Goal: Contribute content: Add original content to the website for others to see

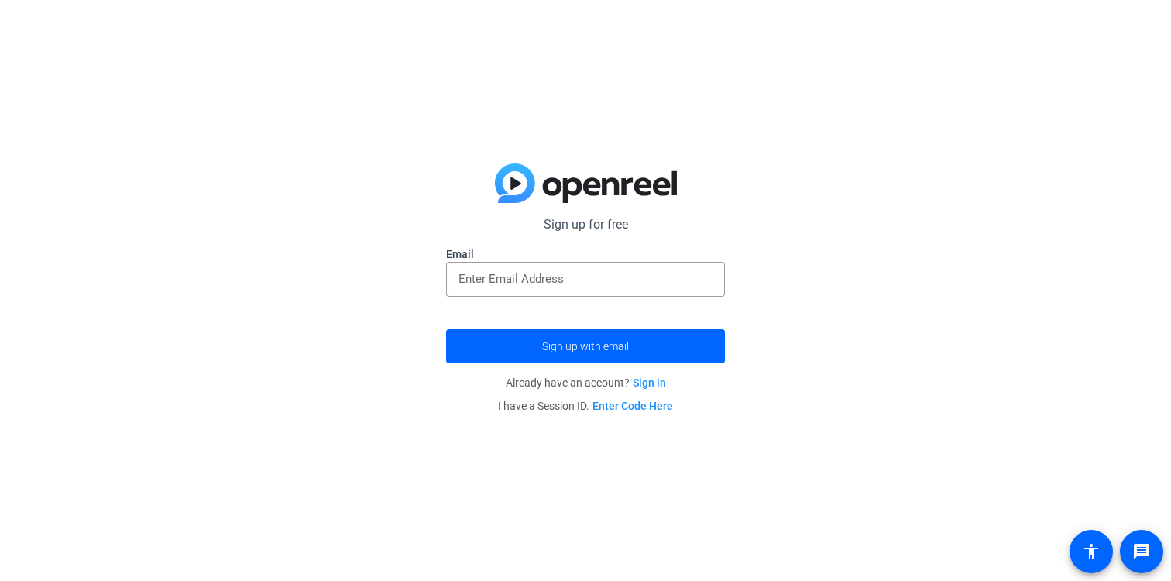
click at [540, 297] on div at bounding box center [585, 305] width 279 height 17
click at [540, 274] on input "email" at bounding box center [586, 279] width 254 height 19
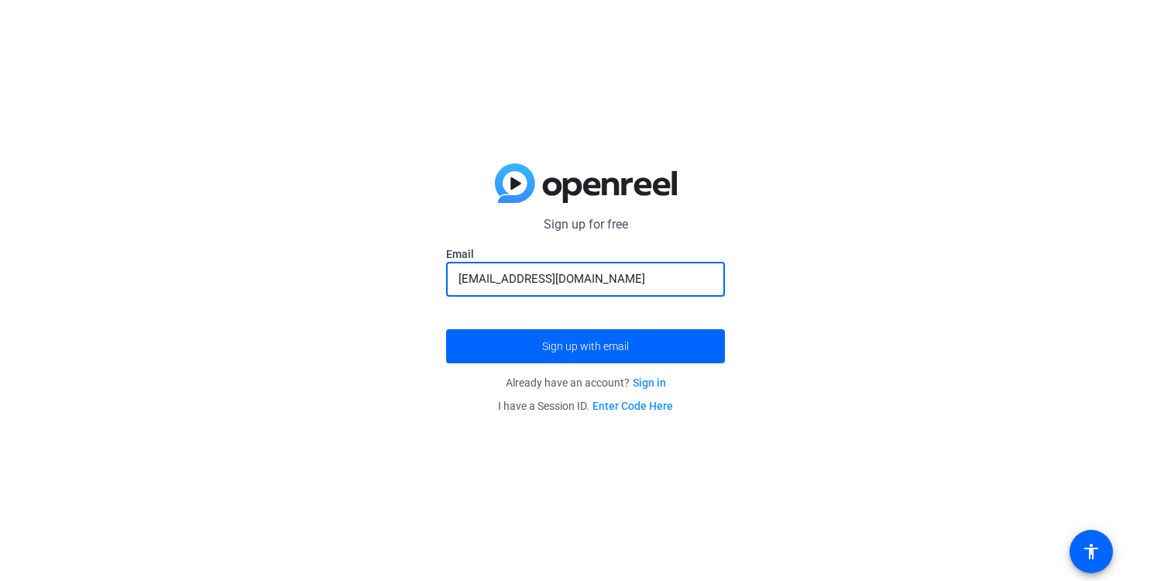
click at [446, 329] on button "Sign up with email" at bounding box center [585, 346] width 279 height 34
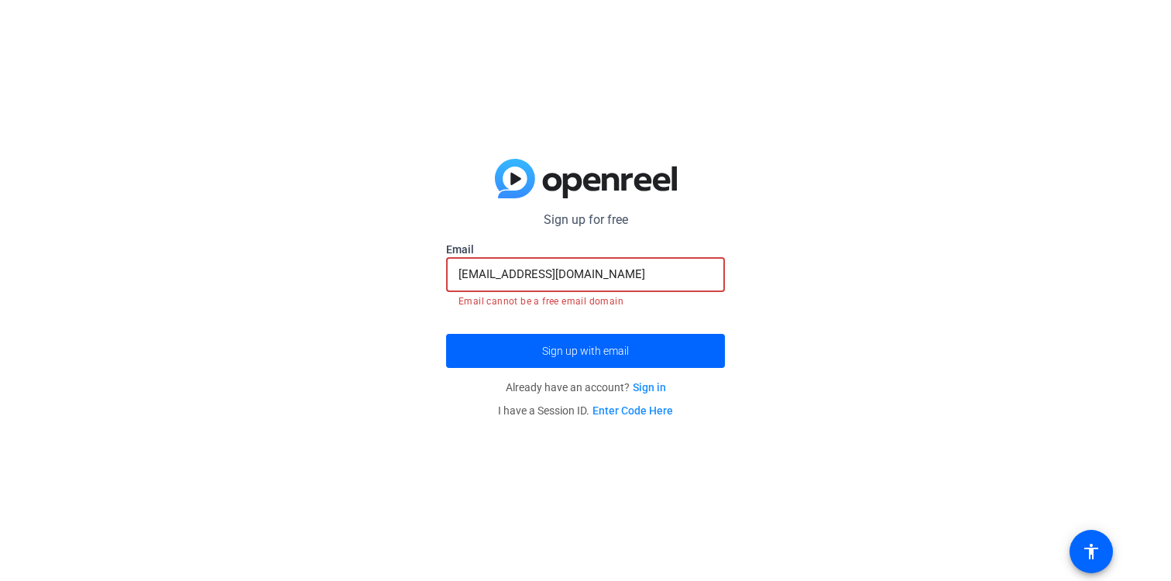
click at [614, 284] on div "[EMAIL_ADDRESS][DOMAIN_NAME]" at bounding box center [586, 274] width 254 height 35
click at [577, 271] on input "[EMAIL_ADDRESS][DOMAIN_NAME]" at bounding box center [586, 274] width 254 height 19
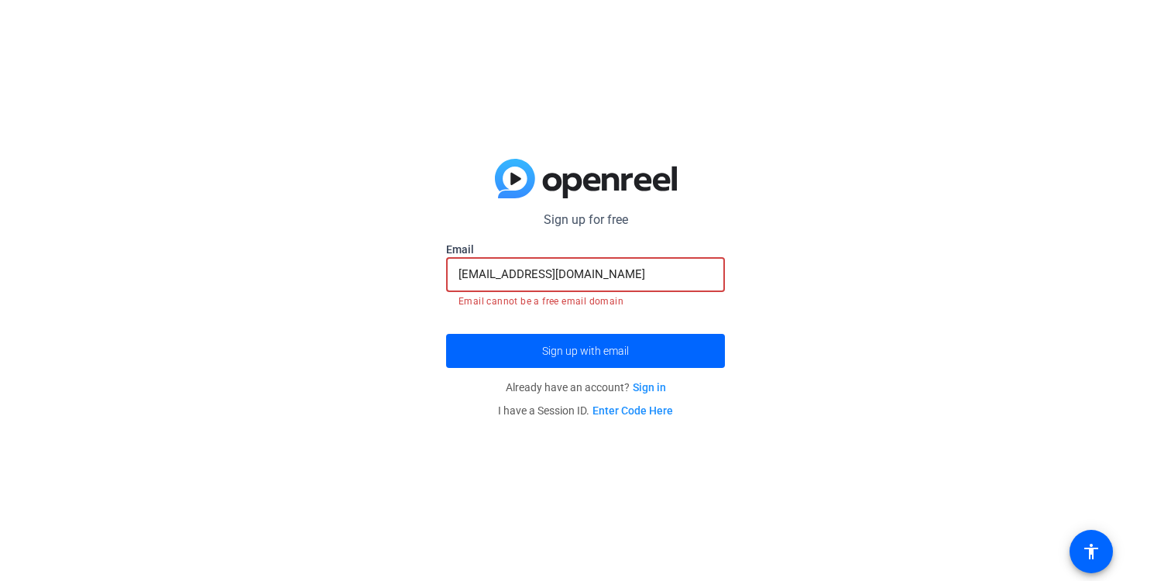
click at [580, 275] on input "[EMAIL_ADDRESS][DOMAIN_NAME]" at bounding box center [586, 274] width 254 height 19
click at [561, 272] on input "[EMAIL_ADDRESS][DOMAIN_NAME]" at bounding box center [586, 274] width 254 height 19
click at [561, 270] on input "[EMAIL_ADDRESS][DOMAIN_NAME]" at bounding box center [586, 274] width 254 height 19
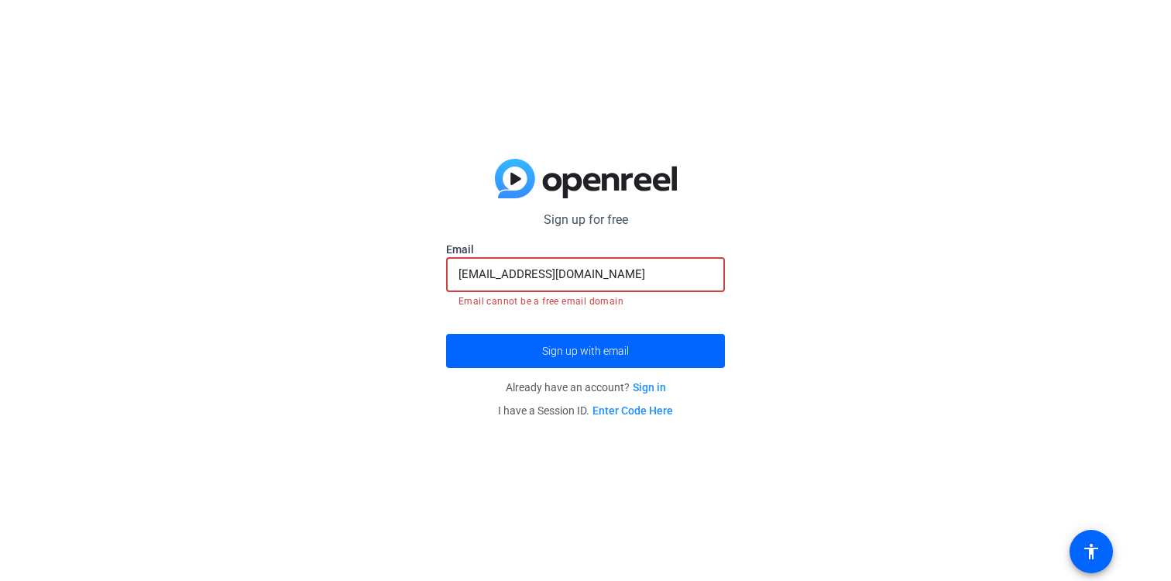
click at [561, 270] on input "[EMAIL_ADDRESS][DOMAIN_NAME]" at bounding box center [586, 274] width 254 height 19
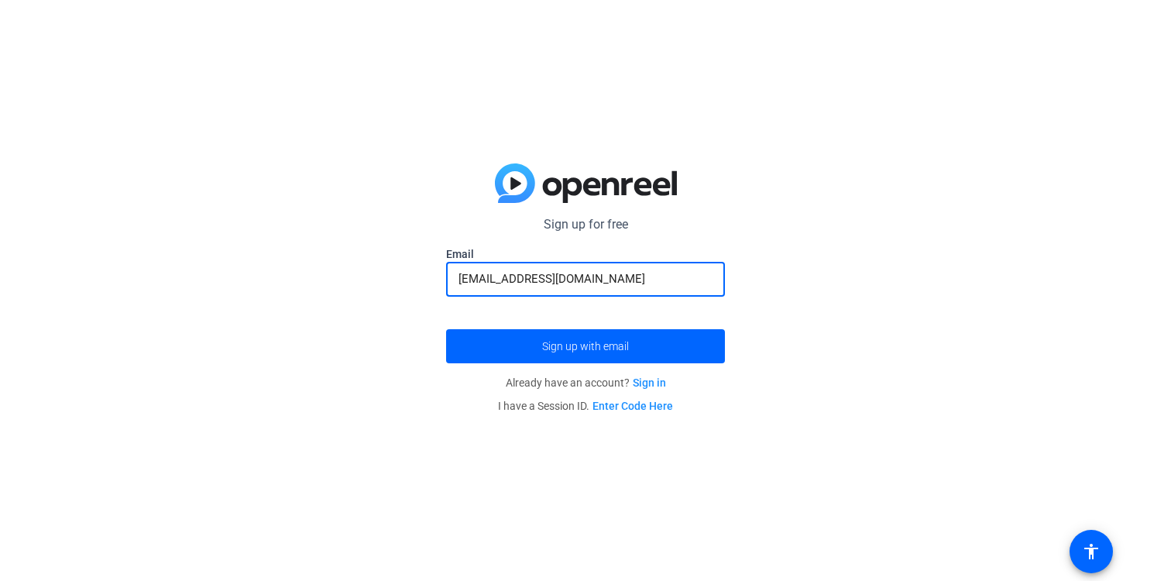
type input "[EMAIL_ADDRESS][DOMAIN_NAME]"
click at [446, 329] on button "Sign up with email" at bounding box center [585, 346] width 279 height 34
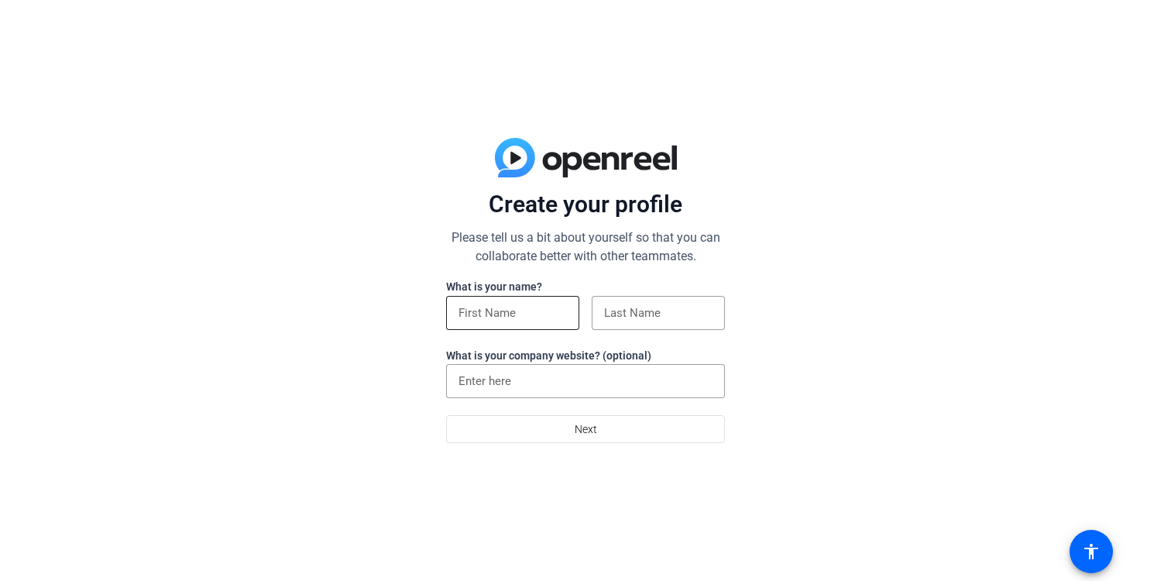
click at [499, 309] on input at bounding box center [513, 313] width 108 height 19
type input "Kelli"
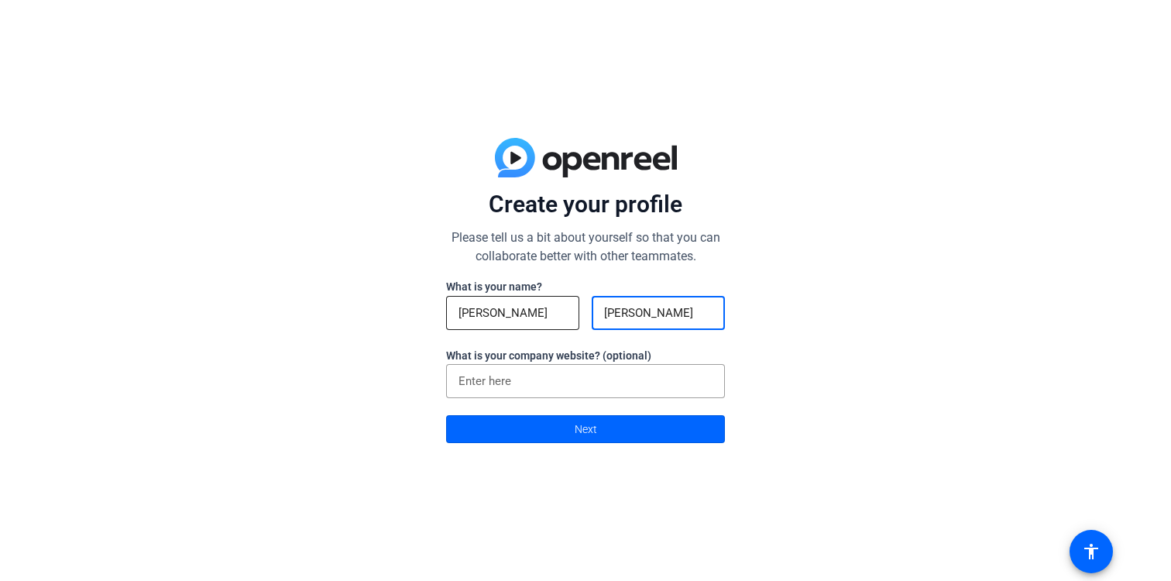
type input "Morrison"
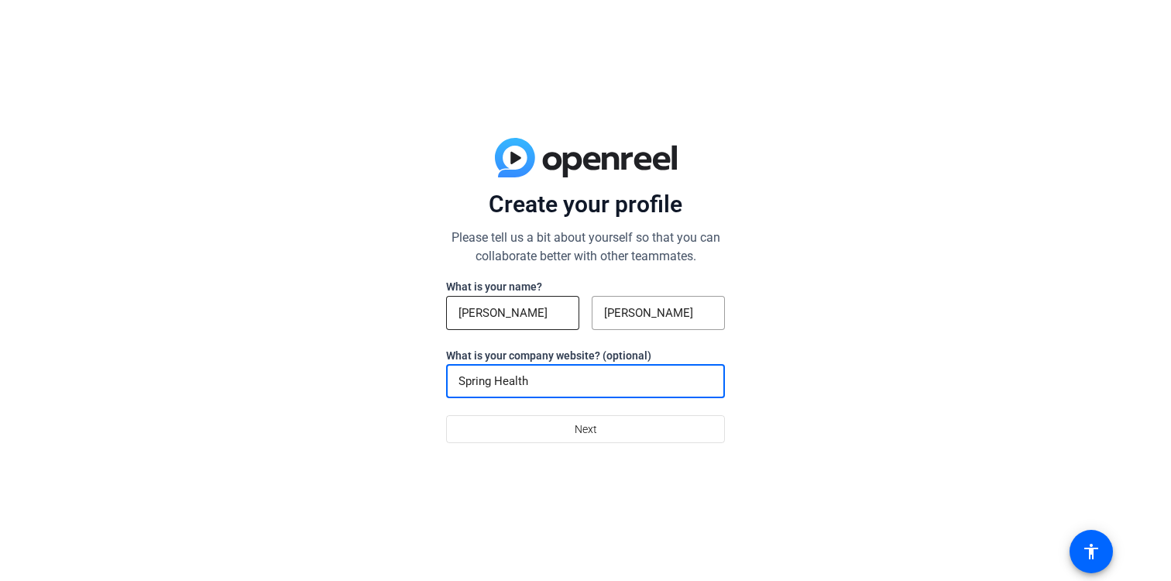
type input "Spring Health"
click at [446, 415] on button "Next" at bounding box center [585, 429] width 279 height 28
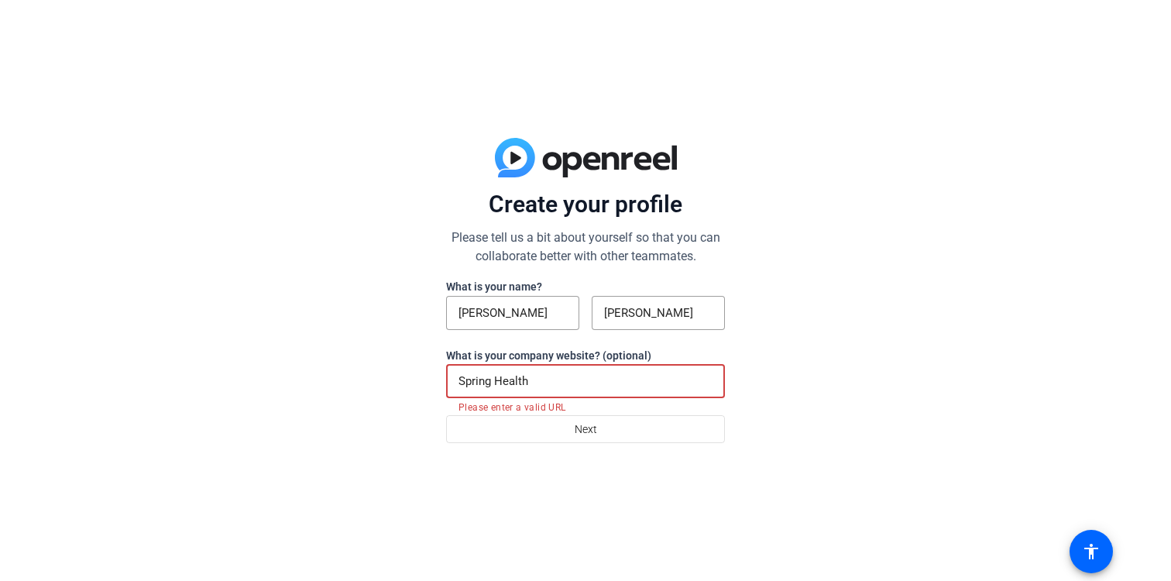
click at [526, 390] on input "Spring Health" at bounding box center [586, 381] width 254 height 19
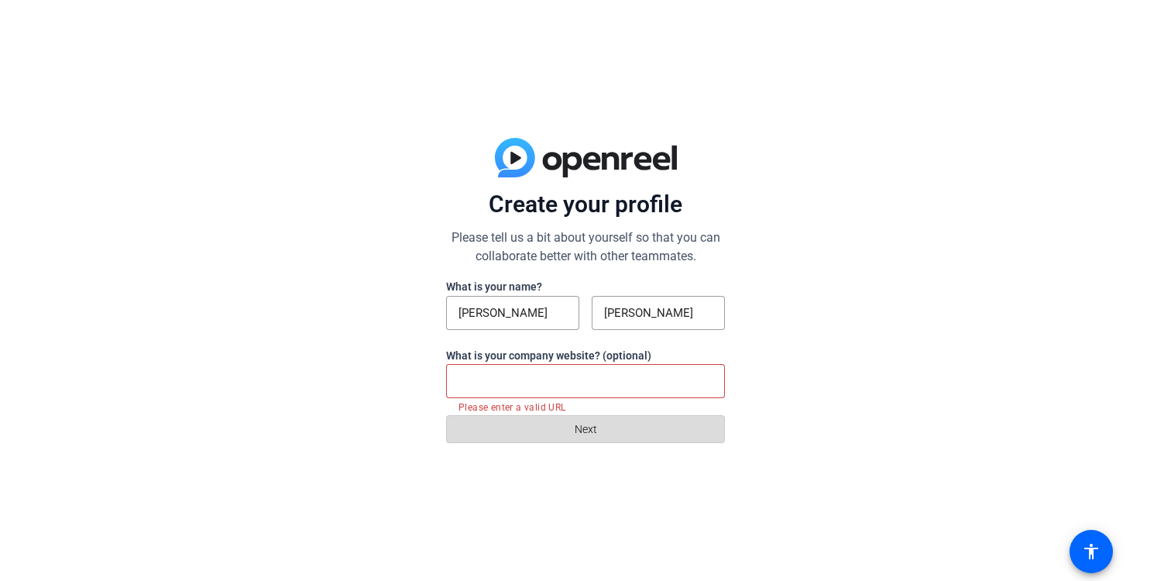
click at [573, 429] on span at bounding box center [585, 429] width 277 height 37
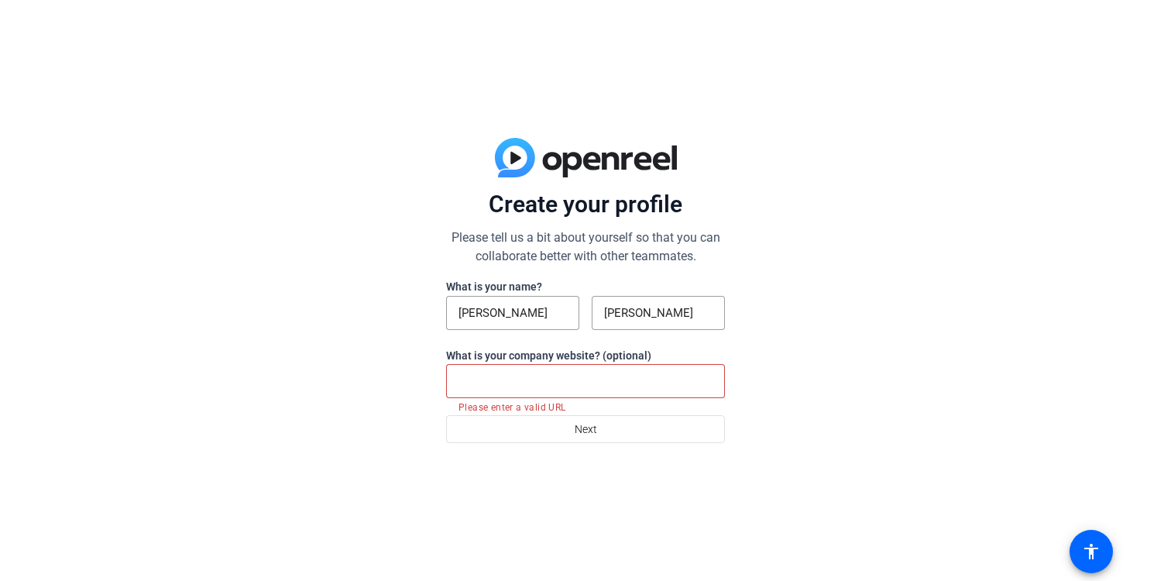
click at [559, 391] on div at bounding box center [586, 381] width 254 height 34
type input "w"
type input "s"
type input "w"
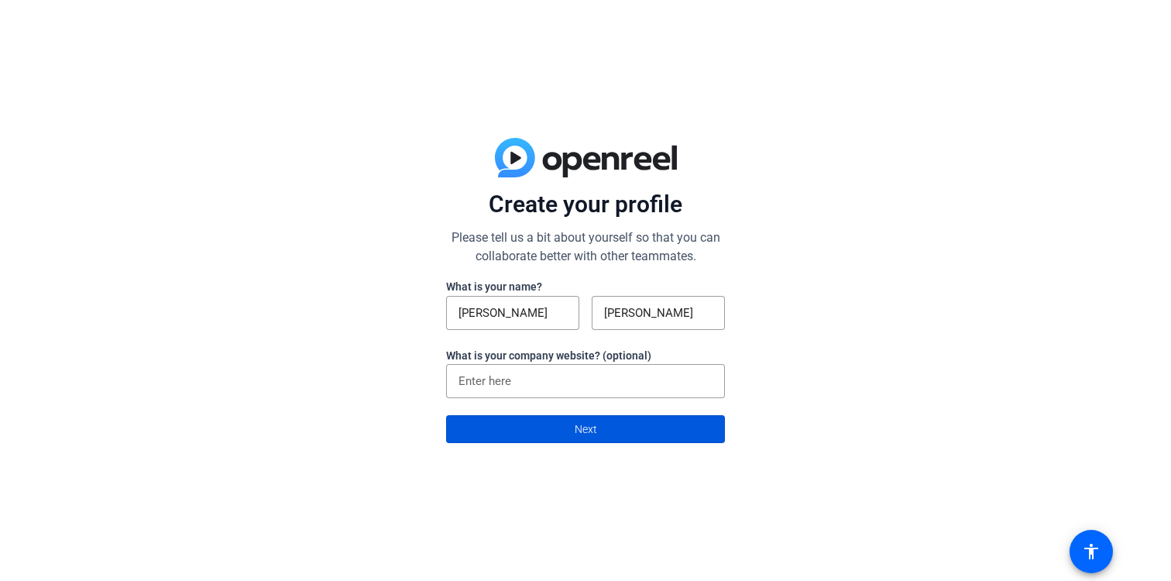
click at [549, 421] on span at bounding box center [585, 429] width 277 height 37
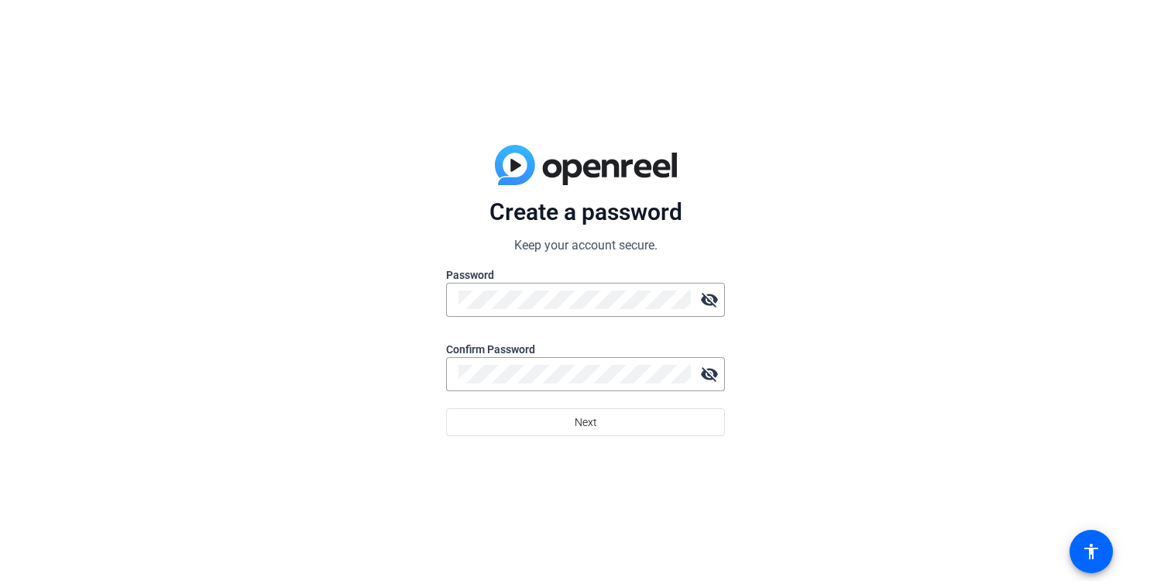
click at [483, 276] on label "Password" at bounding box center [585, 274] width 279 height 15
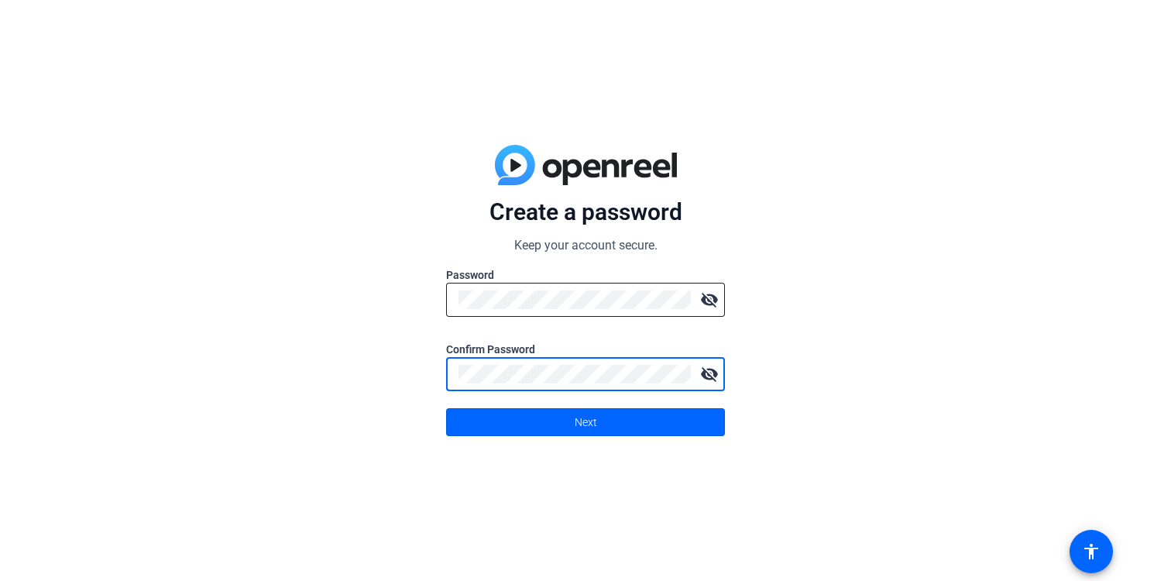
click button "Next" at bounding box center [585, 422] width 279 height 28
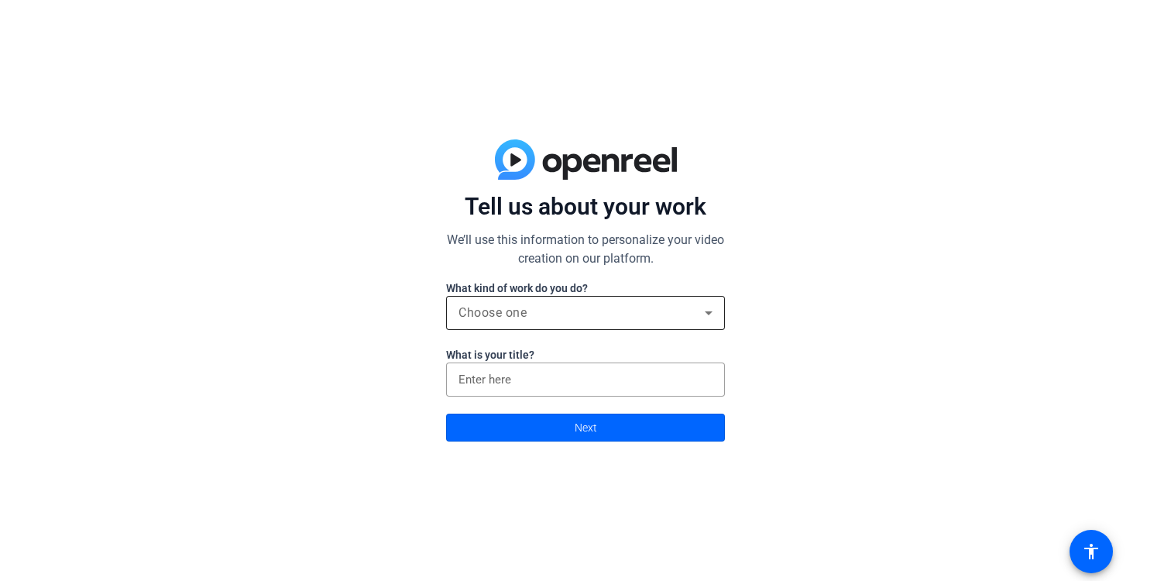
click at [507, 322] on div "Choose one" at bounding box center [586, 313] width 254 height 34
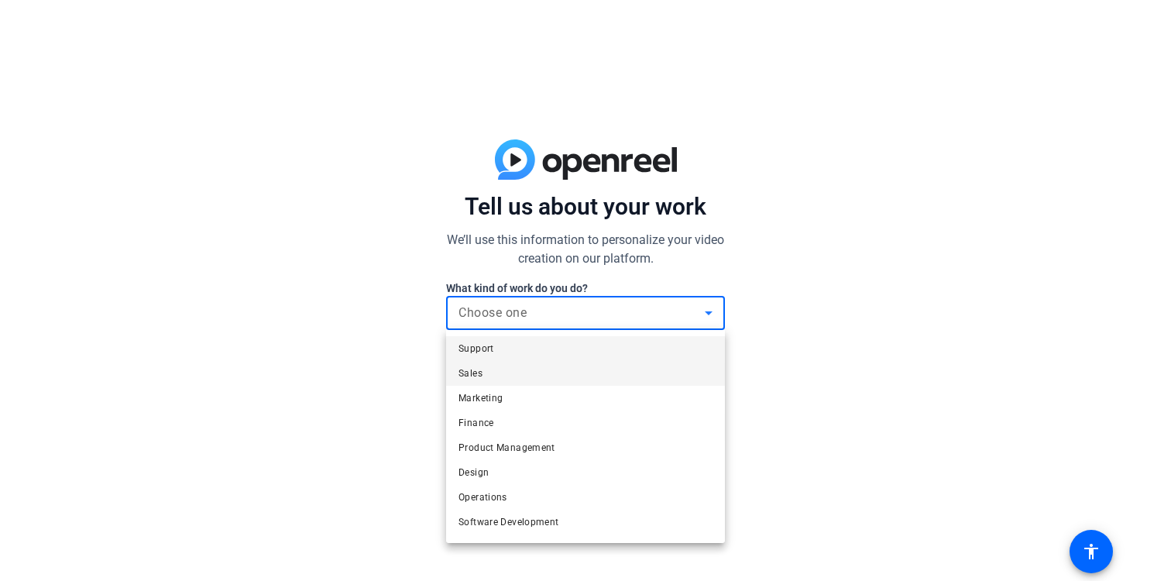
click at [505, 380] on mat-option "Sales" at bounding box center [585, 373] width 279 height 25
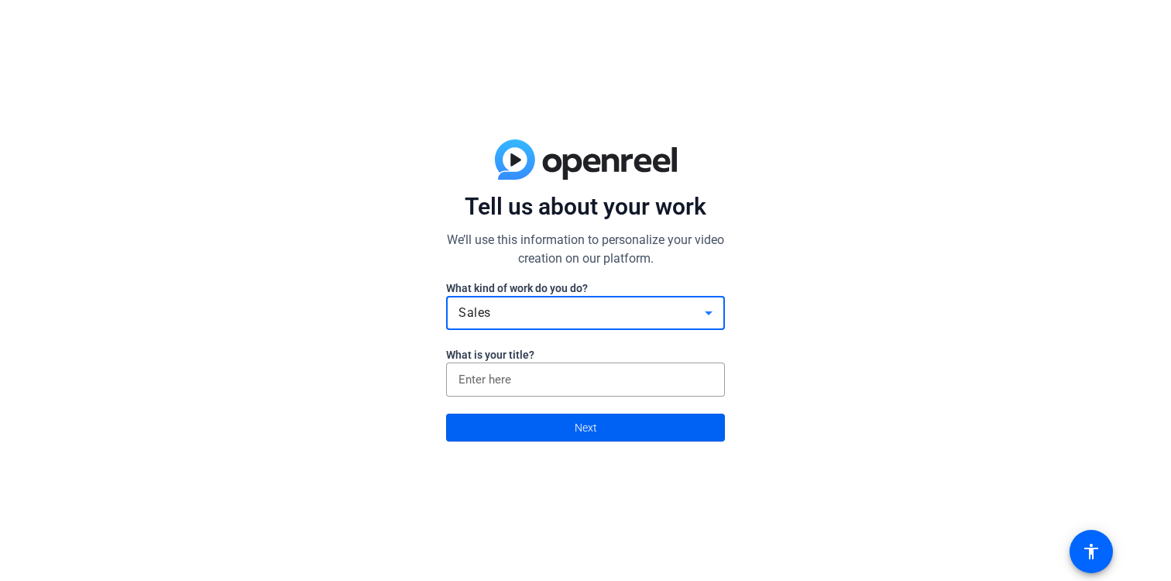
click at [504, 417] on span at bounding box center [585, 427] width 277 height 37
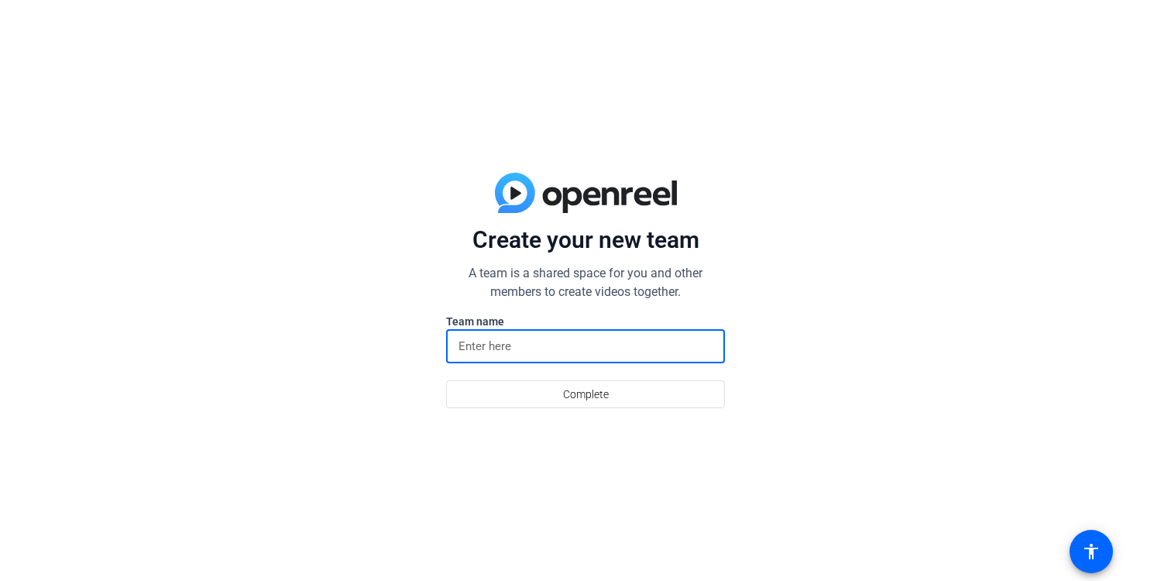
click at [504, 343] on input at bounding box center [586, 346] width 254 height 19
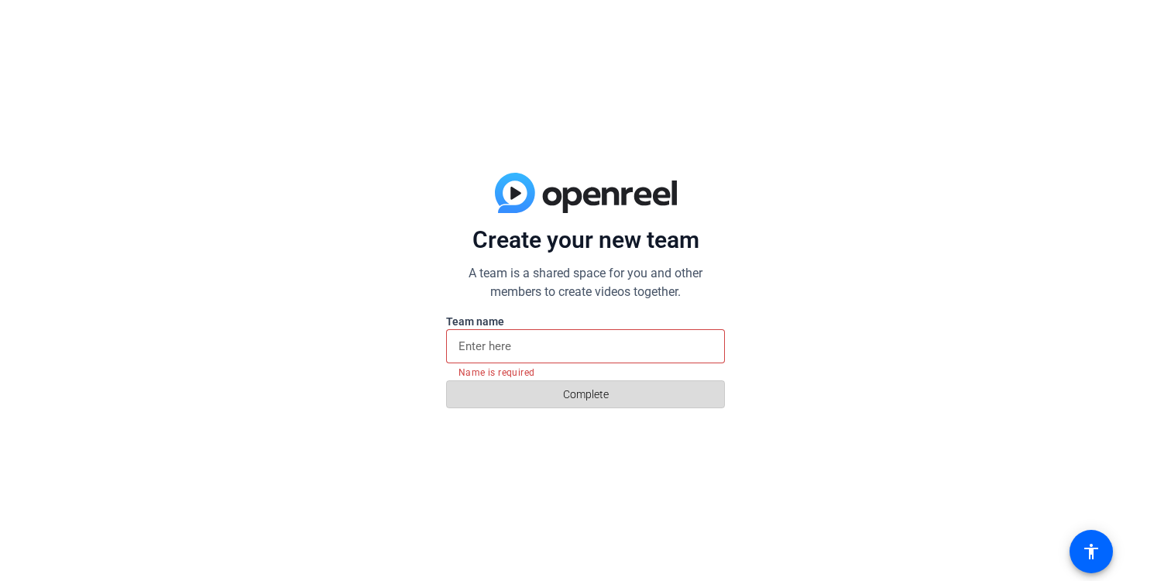
click at [512, 393] on span at bounding box center [585, 394] width 277 height 37
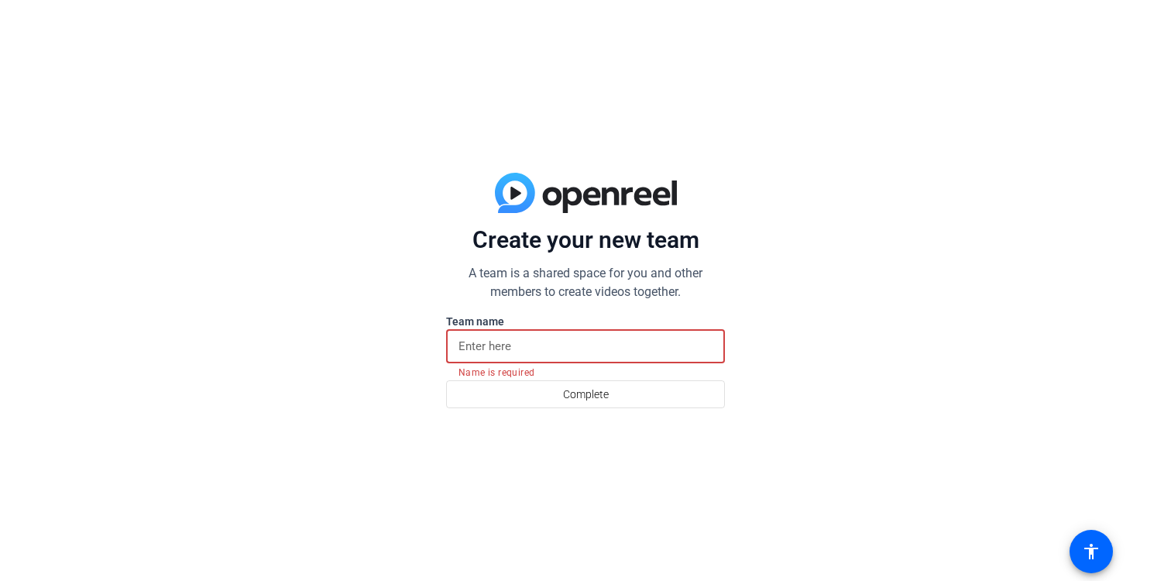
click at [518, 339] on input at bounding box center [586, 346] width 254 height 19
type input "M"
type input "C"
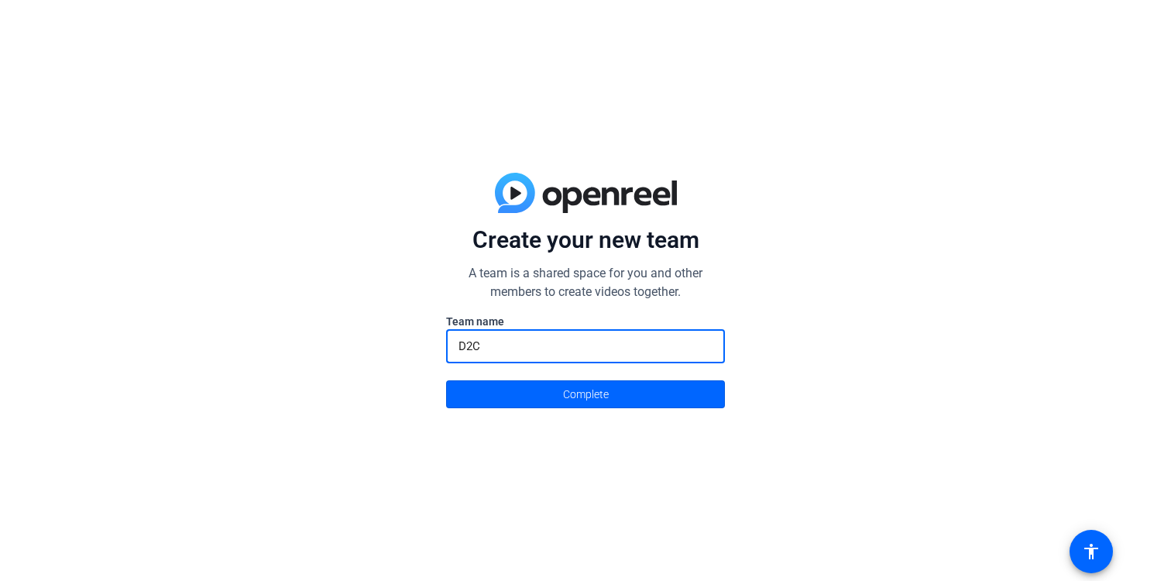
type input "D2C"
click at [446, 380] on button "Complete" at bounding box center [585, 394] width 279 height 28
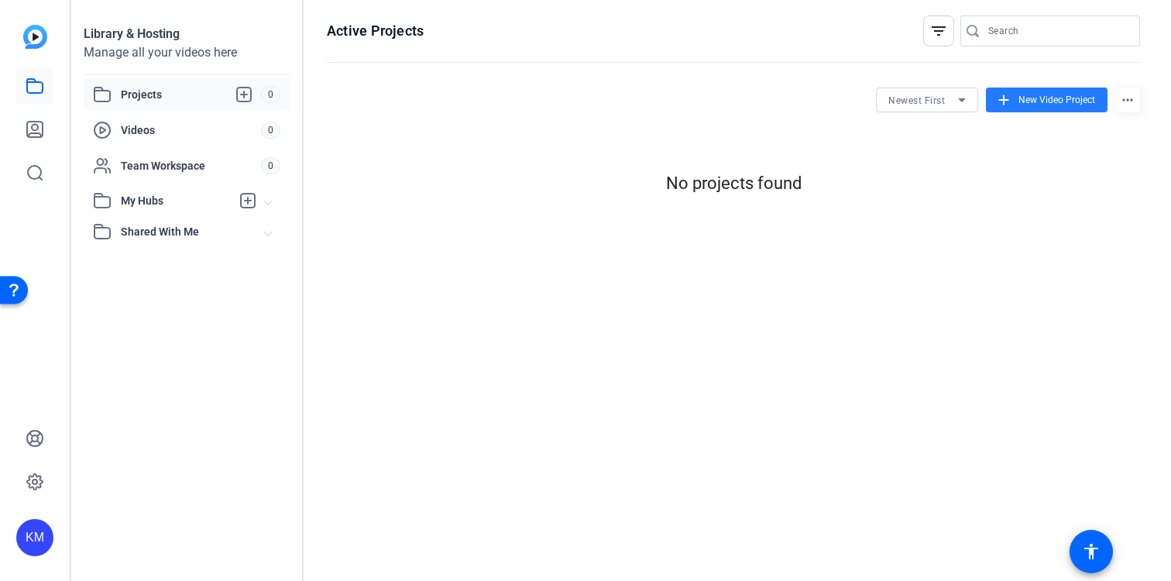
click at [1044, 101] on span "New Video Project" at bounding box center [1057, 100] width 77 height 14
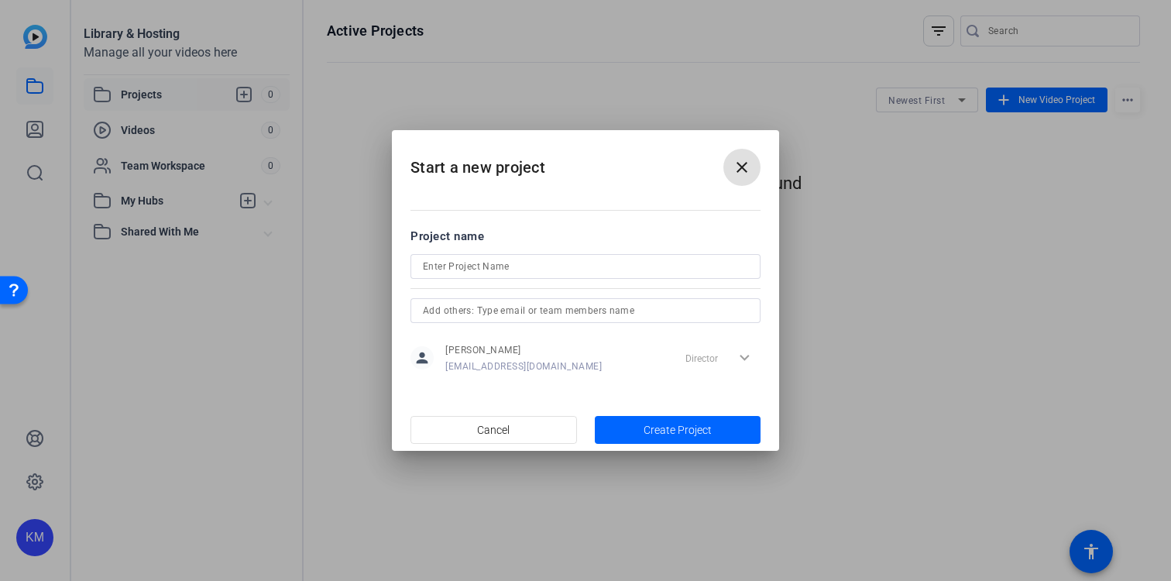
click at [573, 272] on input at bounding box center [585, 266] width 325 height 19
type input "P"
type input "Member Testimonials_Provider"
click at [638, 428] on span "button" at bounding box center [678, 429] width 167 height 37
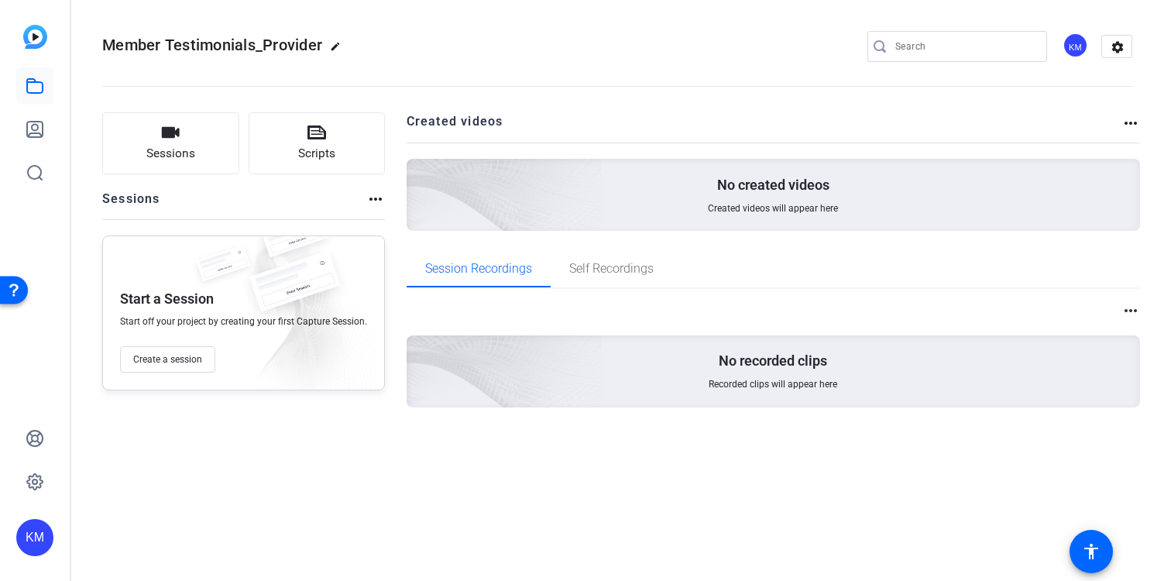
drag, startPoint x: 203, startPoint y: 363, endPoint x: 212, endPoint y: 318, distance: 45.7
click at [212, 318] on div "Start a Session Start off your project by creating your first Capture Session. …" at bounding box center [243, 313] width 283 height 155
click at [572, 271] on span "Self Recordings" at bounding box center [611, 269] width 84 height 12
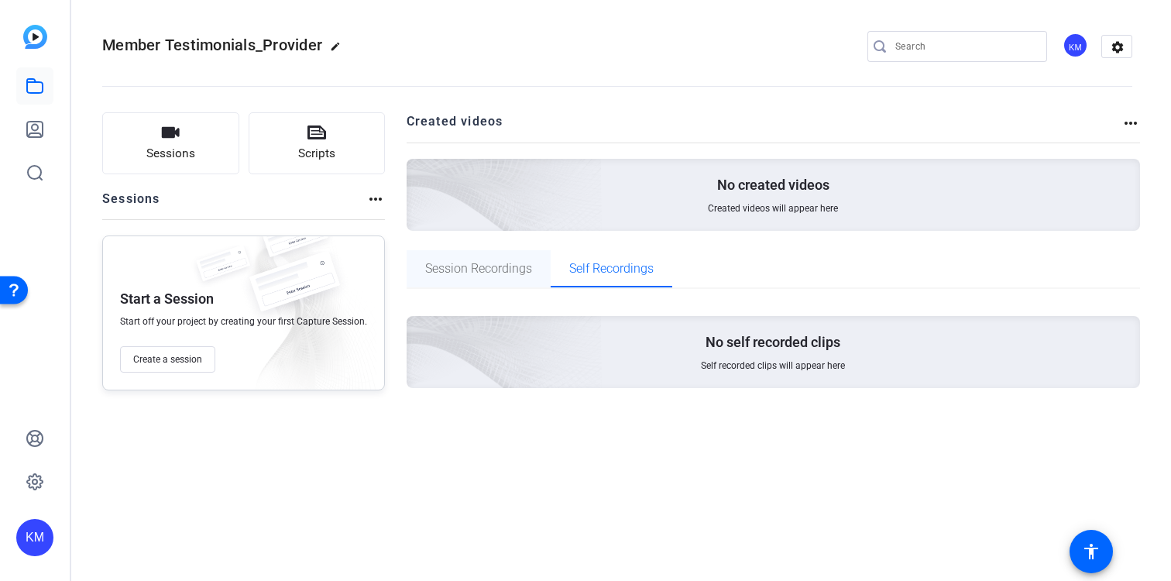
click at [504, 267] on span "Session Recordings" at bounding box center [478, 269] width 107 height 12
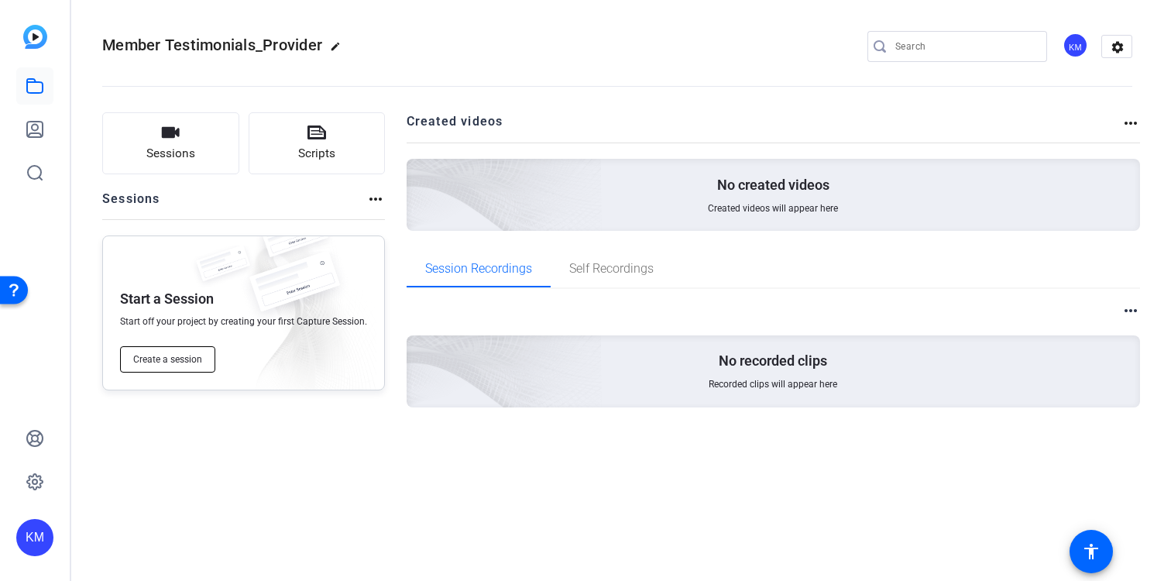
click at [169, 360] on span "Create a session" at bounding box center [167, 359] width 69 height 12
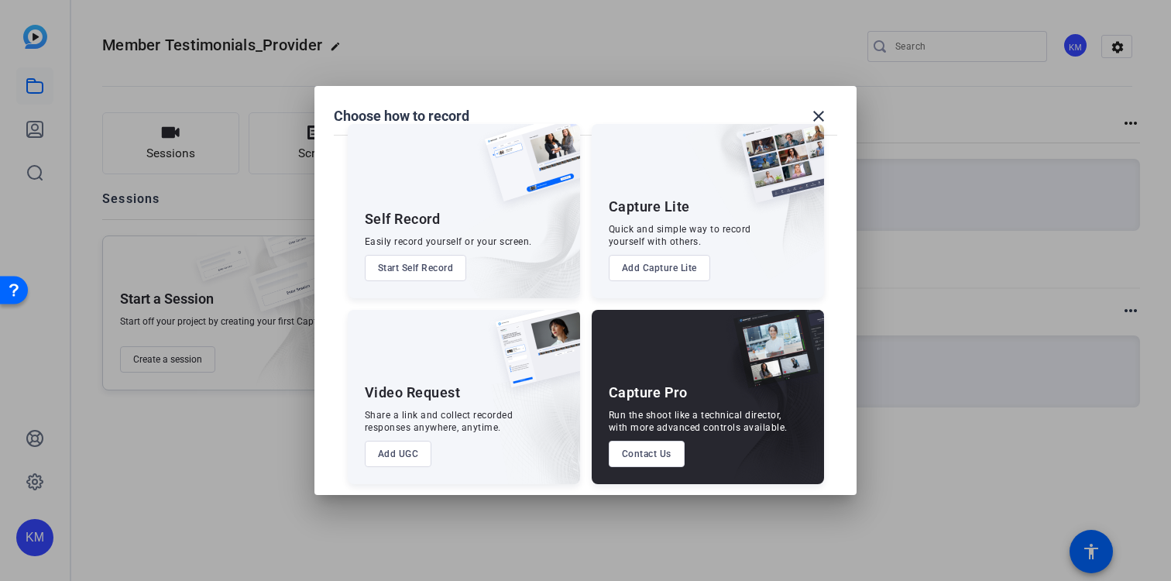
scroll to position [29, 0]
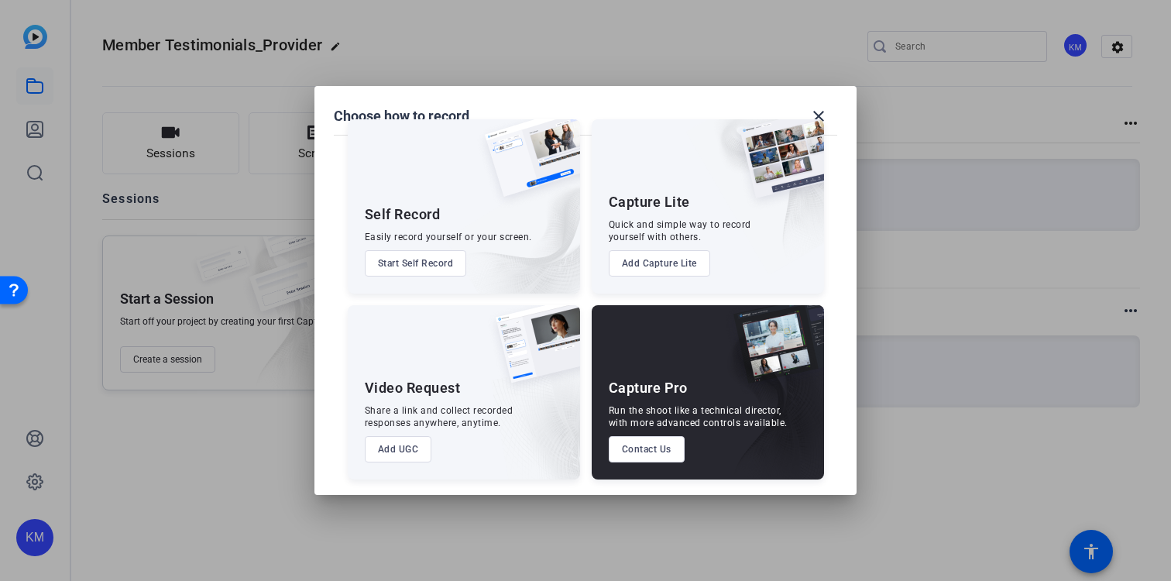
click at [430, 274] on button "Start Self Record" at bounding box center [416, 263] width 102 height 26
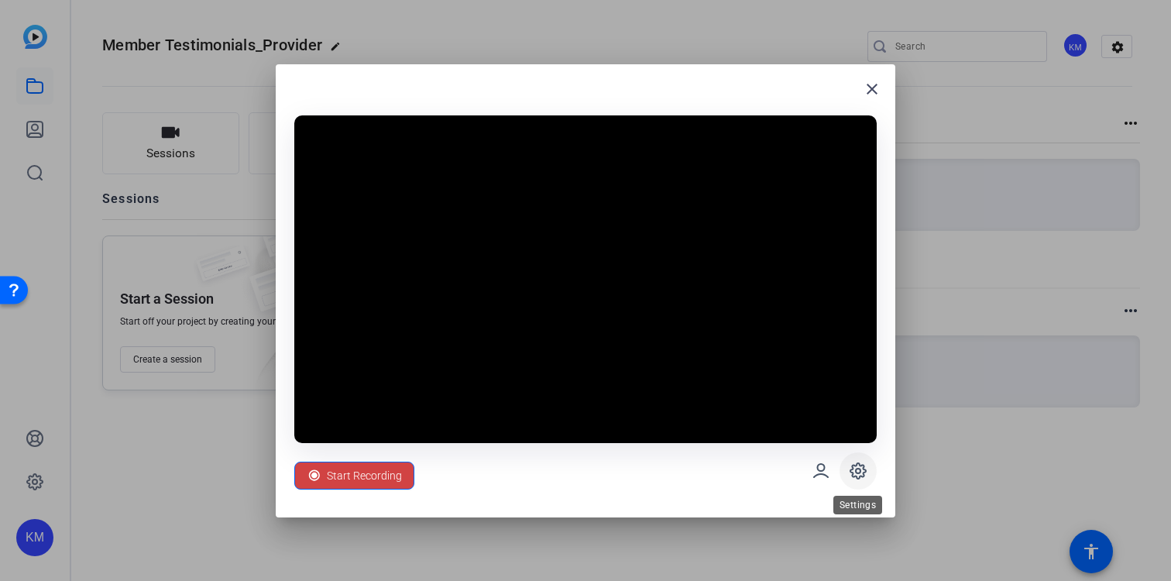
click at [850, 468] on icon at bounding box center [858, 471] width 19 height 19
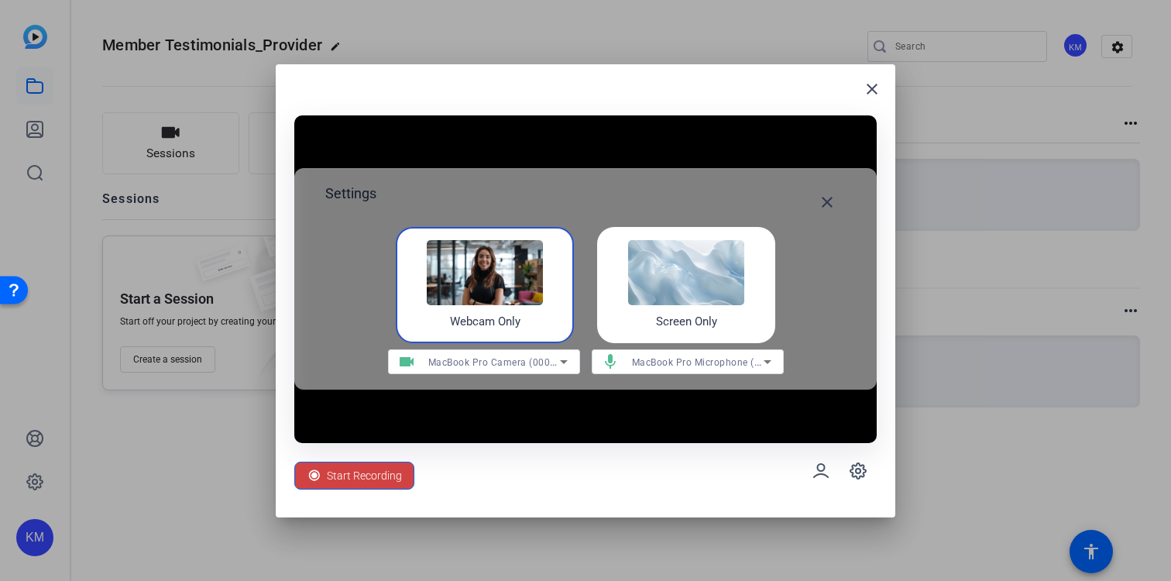
click at [657, 287] on img at bounding box center [686, 272] width 116 height 65
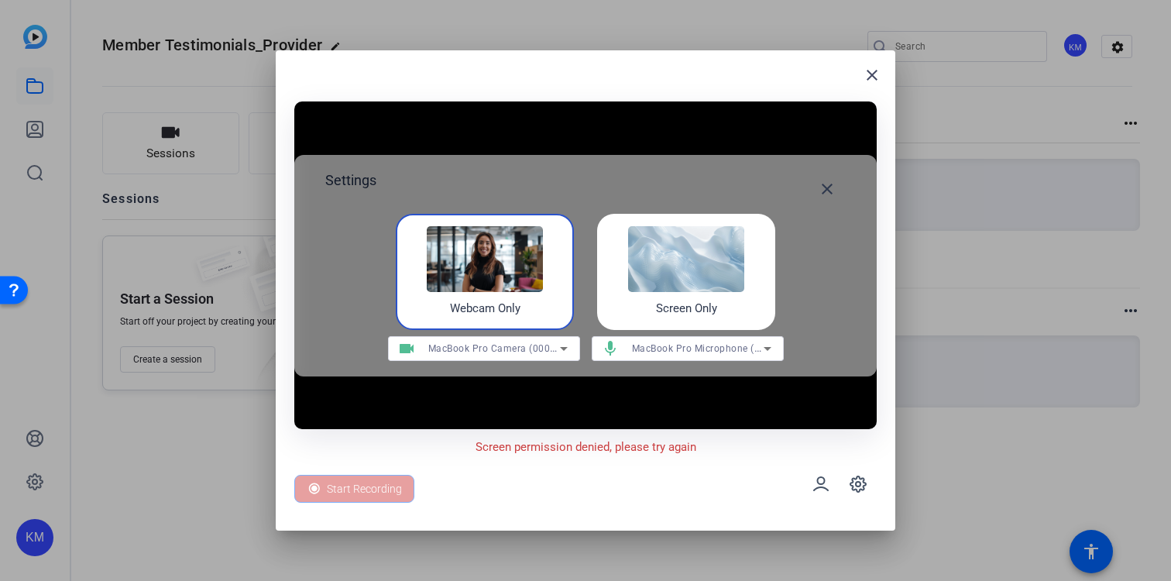
click at [559, 454] on p "Screen permission denied, please try again" at bounding box center [586, 448] width 221 height 18
click at [824, 184] on mat-icon "close" at bounding box center [827, 189] width 19 height 19
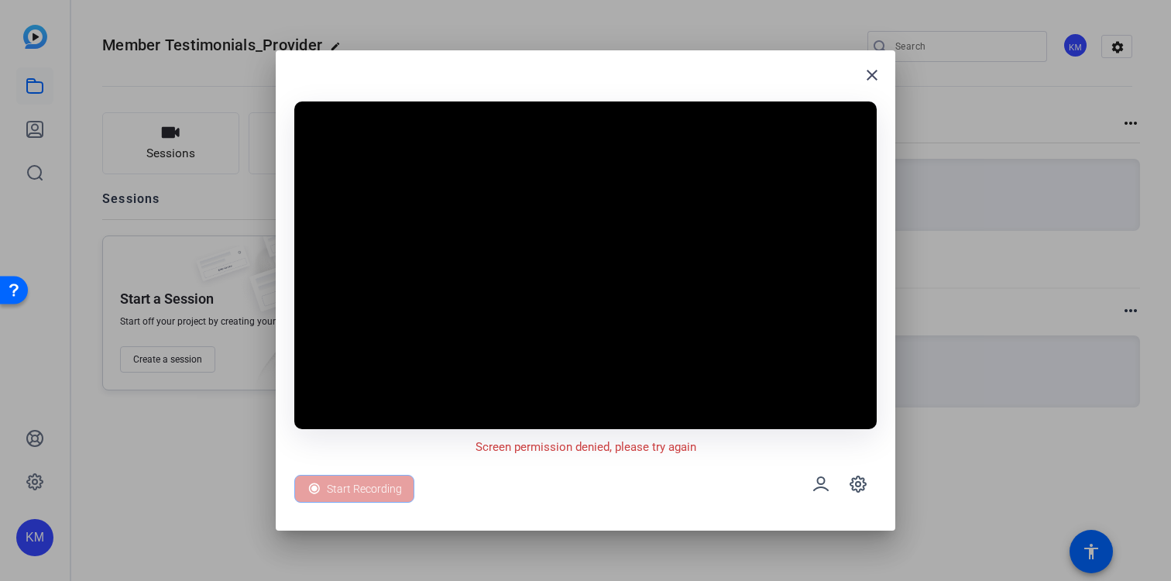
click at [451, 486] on div "Start Recording" at bounding box center [585, 484] width 583 height 56
click at [865, 494] on span at bounding box center [858, 484] width 37 height 37
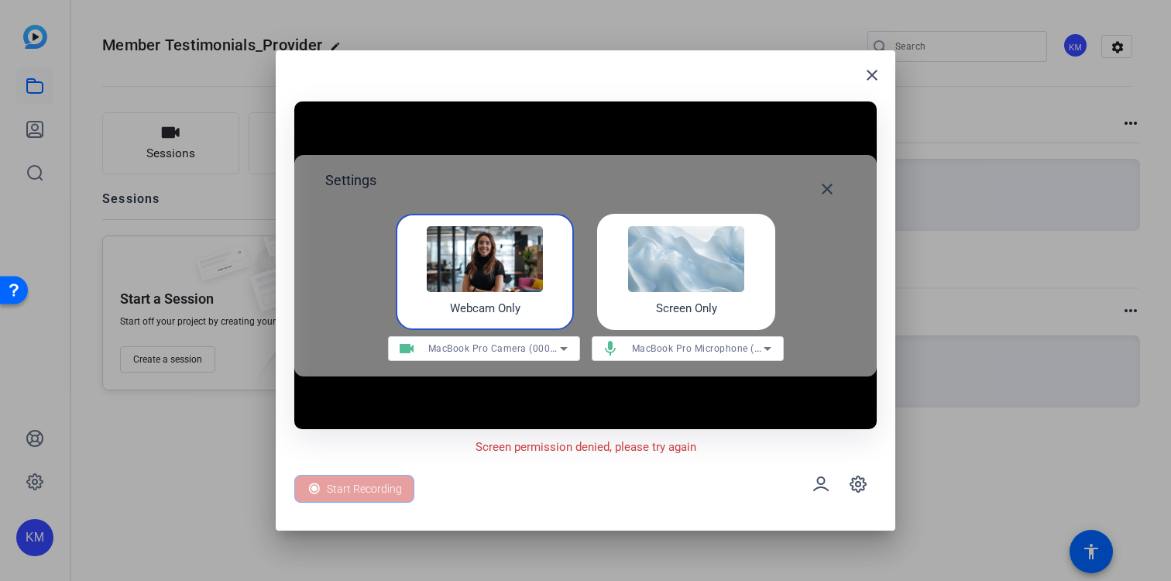
click at [545, 287] on div "Webcam Only" at bounding box center [485, 272] width 178 height 116
click at [536, 352] on span "MacBook Pro Camera (0000:0001)" at bounding box center [506, 348] width 157 height 12
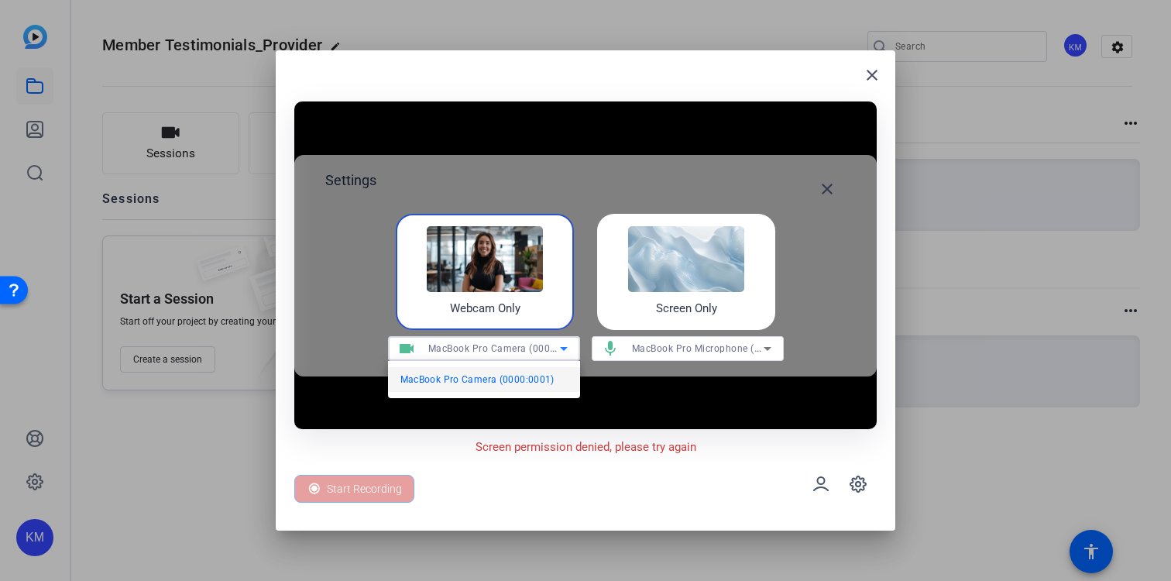
click at [533, 378] on span "MacBook Pro Camera (0000:0001)" at bounding box center [478, 379] width 154 height 19
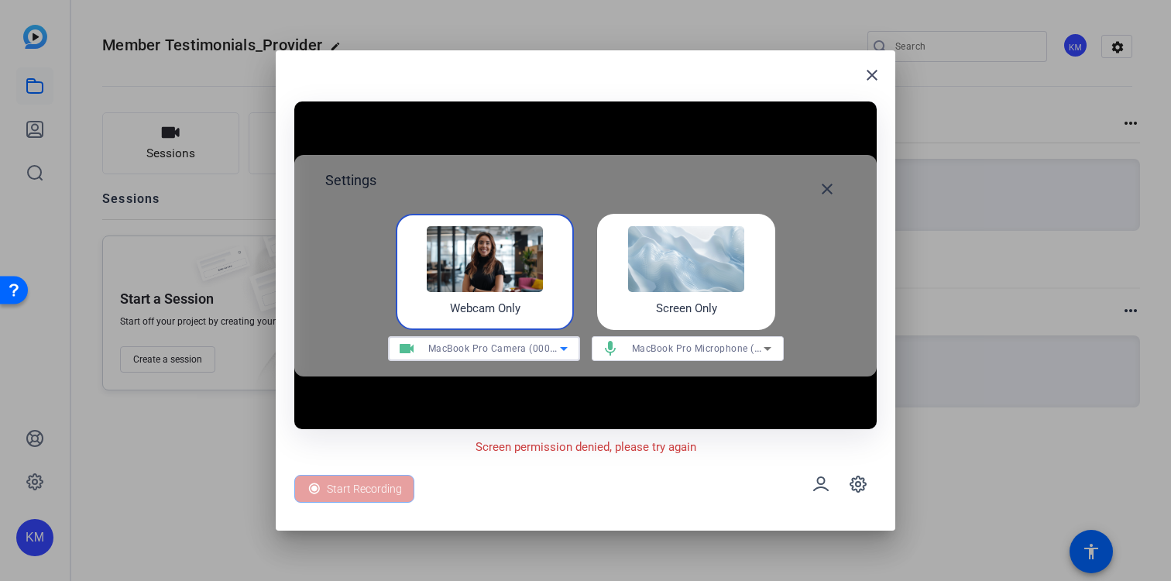
click at [668, 345] on span "MacBook Pro Microphone (Built-in)" at bounding box center [711, 348] width 158 height 12
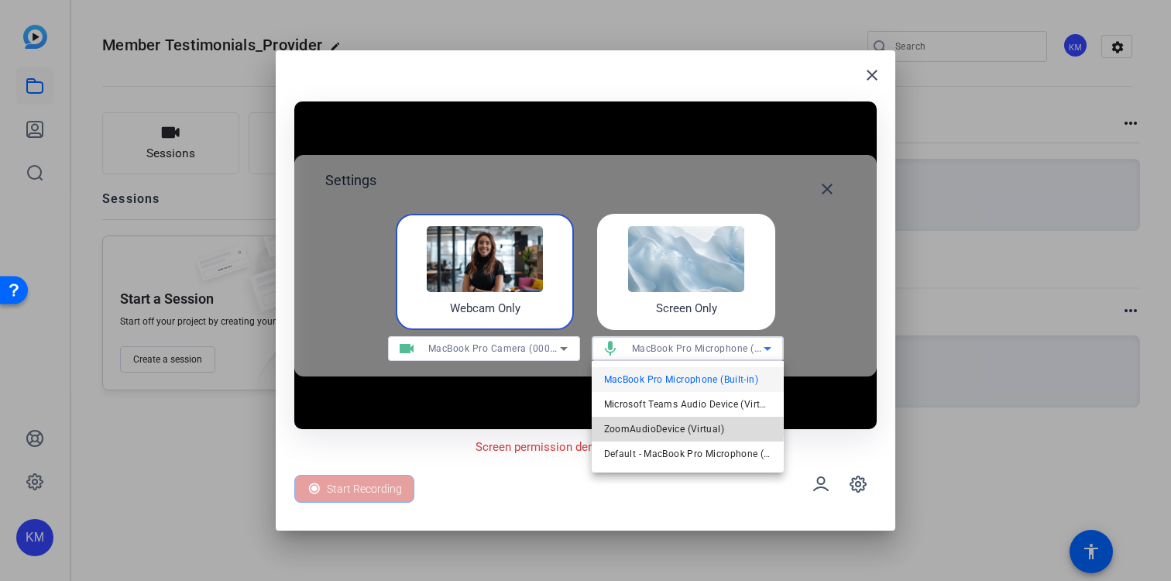
click at [630, 428] on span "ZoomAudioDevice (Virtual)" at bounding box center [664, 429] width 120 height 19
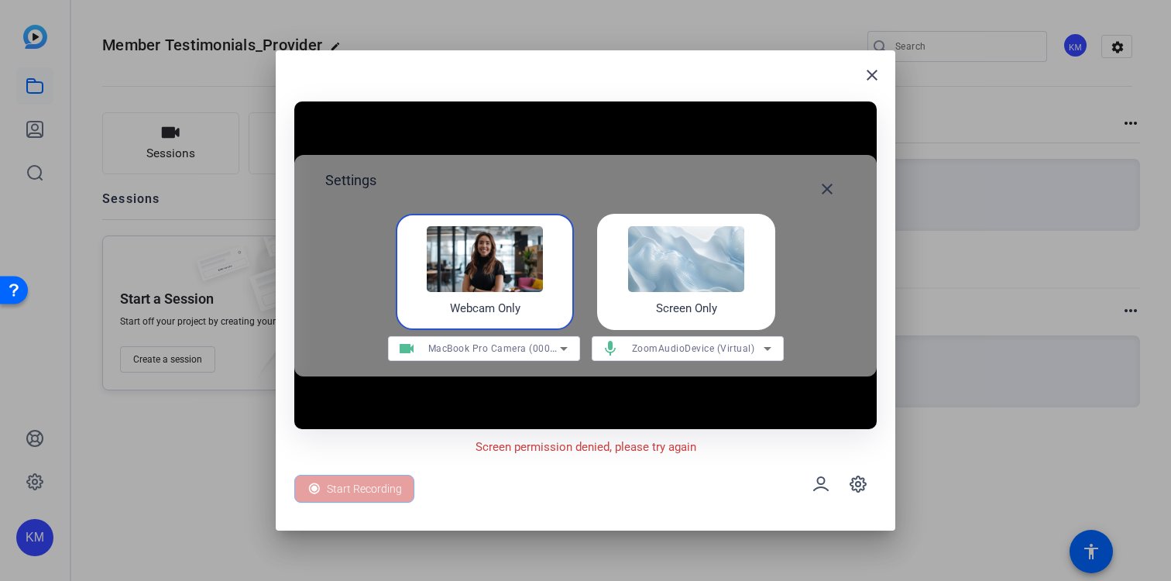
click at [583, 392] on video at bounding box center [585, 265] width 583 height 328
click at [874, 74] on mat-icon "close" at bounding box center [872, 75] width 19 height 19
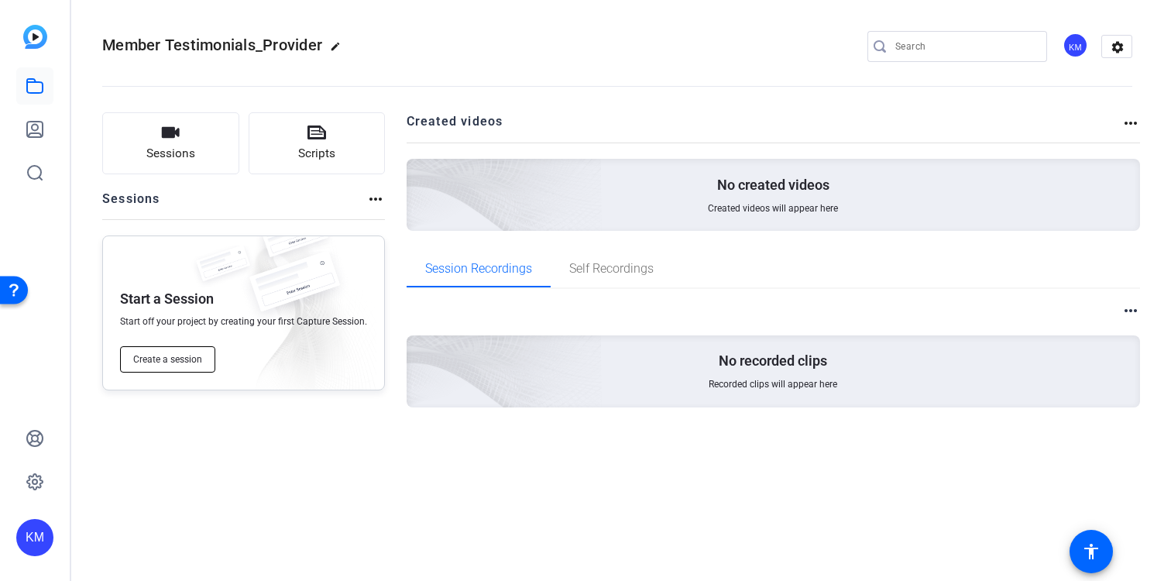
click at [173, 359] on span "Create a session" at bounding box center [167, 359] width 69 height 12
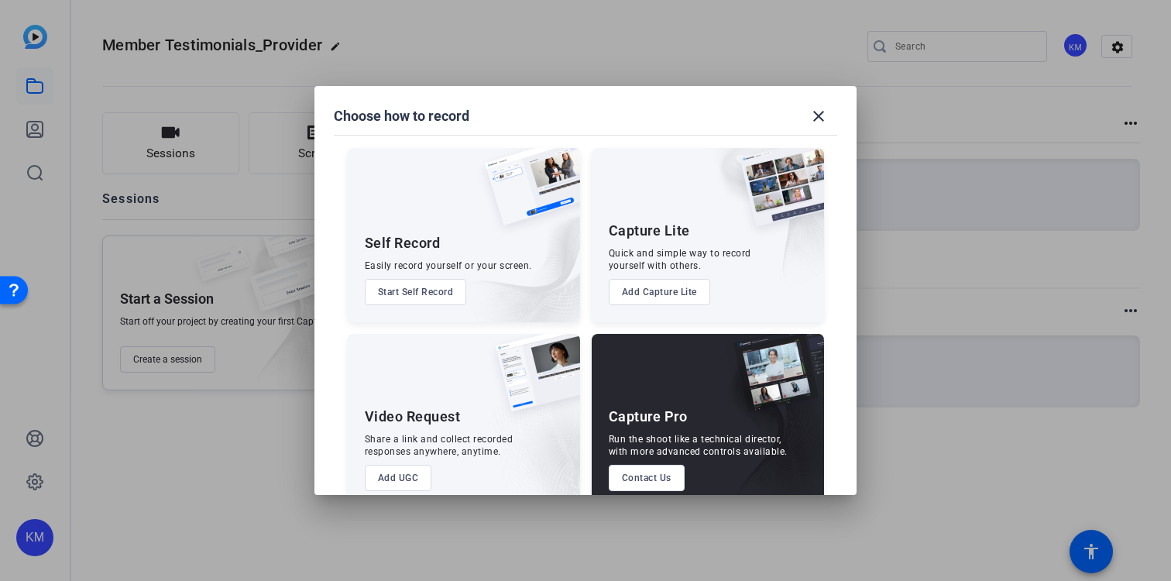
click at [434, 298] on button "Start Self Record" at bounding box center [416, 292] width 102 height 26
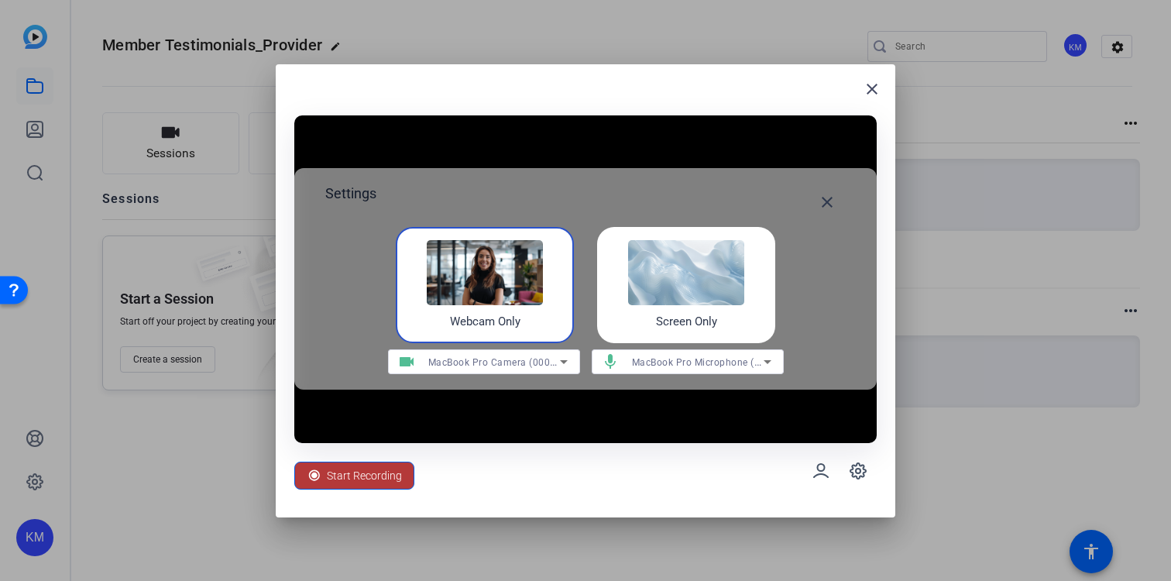
click at [377, 474] on span "Start Recording" at bounding box center [364, 475] width 75 height 29
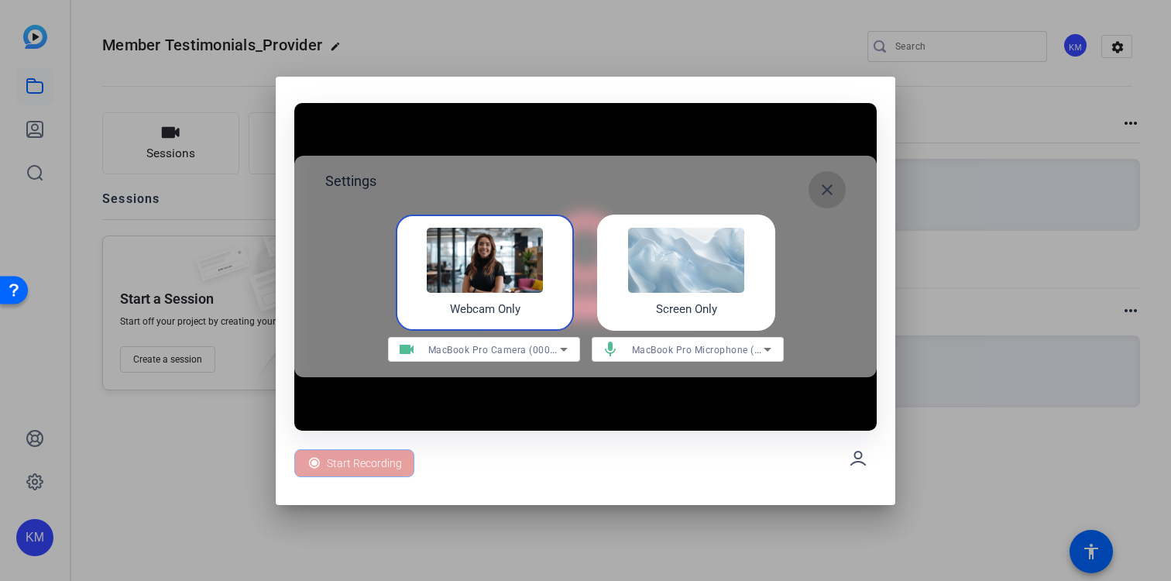
click at [835, 194] on mat-icon "close" at bounding box center [827, 190] width 19 height 19
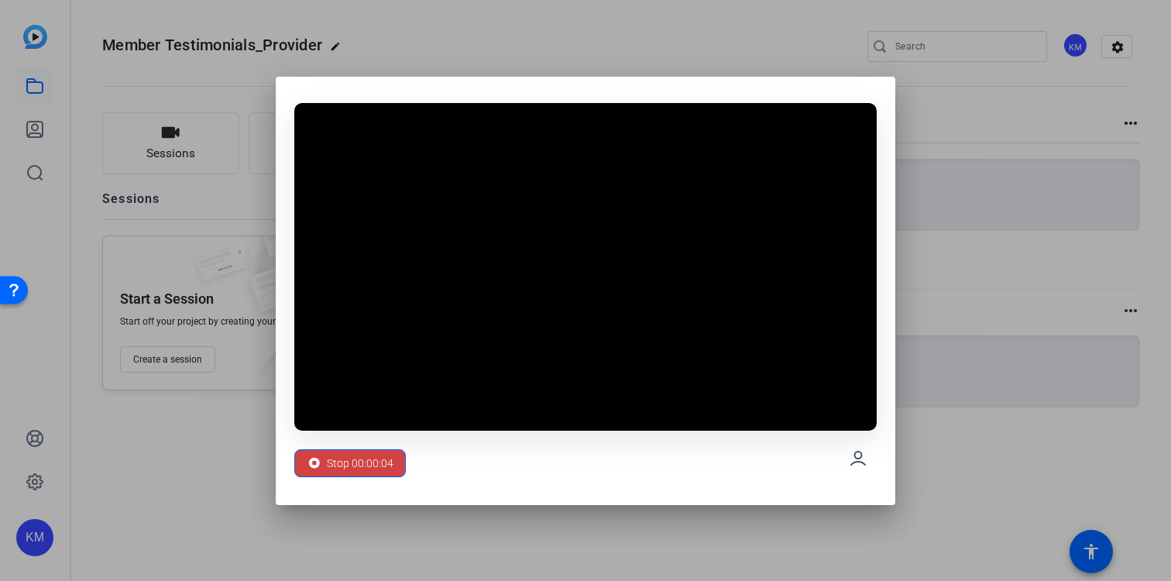
click at [353, 489] on div "Stop 00:00:04" at bounding box center [586, 291] width 620 height 428
click at [356, 459] on span "Stop 00:00:05" at bounding box center [360, 463] width 67 height 29
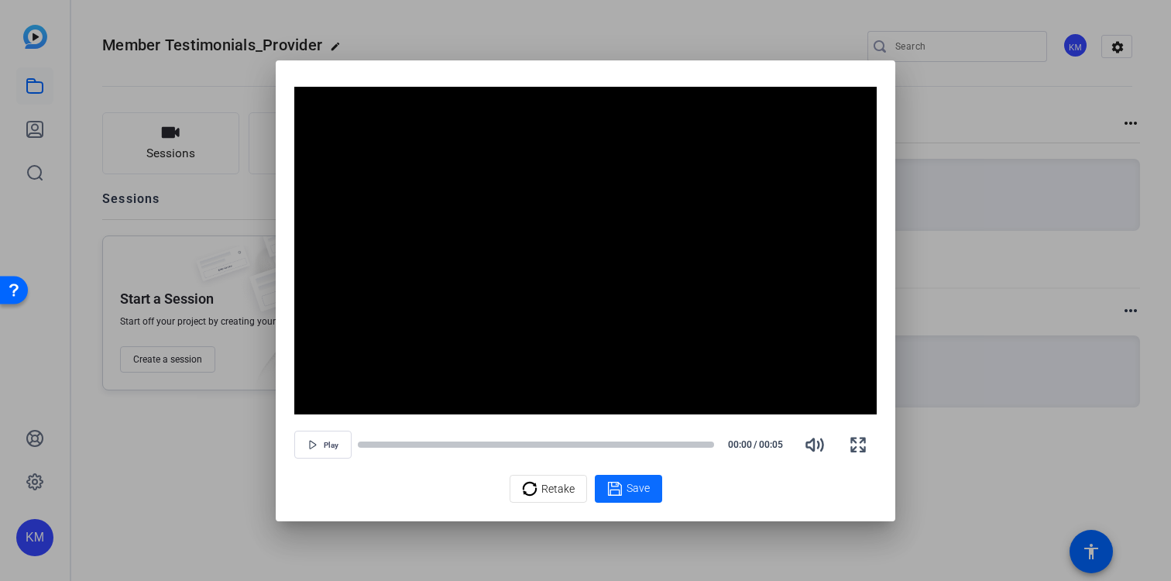
click at [624, 489] on div "Save" at bounding box center [628, 489] width 43 height 19
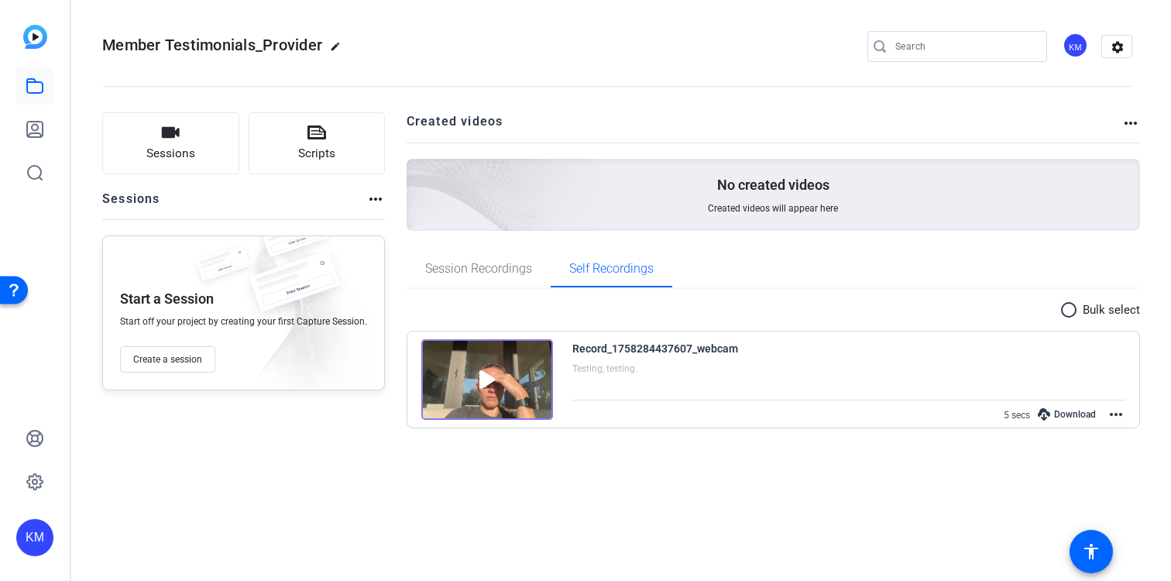
click at [1117, 409] on mat-icon "more_horiz" at bounding box center [1116, 414] width 19 height 19
click at [1097, 431] on span "Edit Video" at bounding box center [1065, 433] width 95 height 19
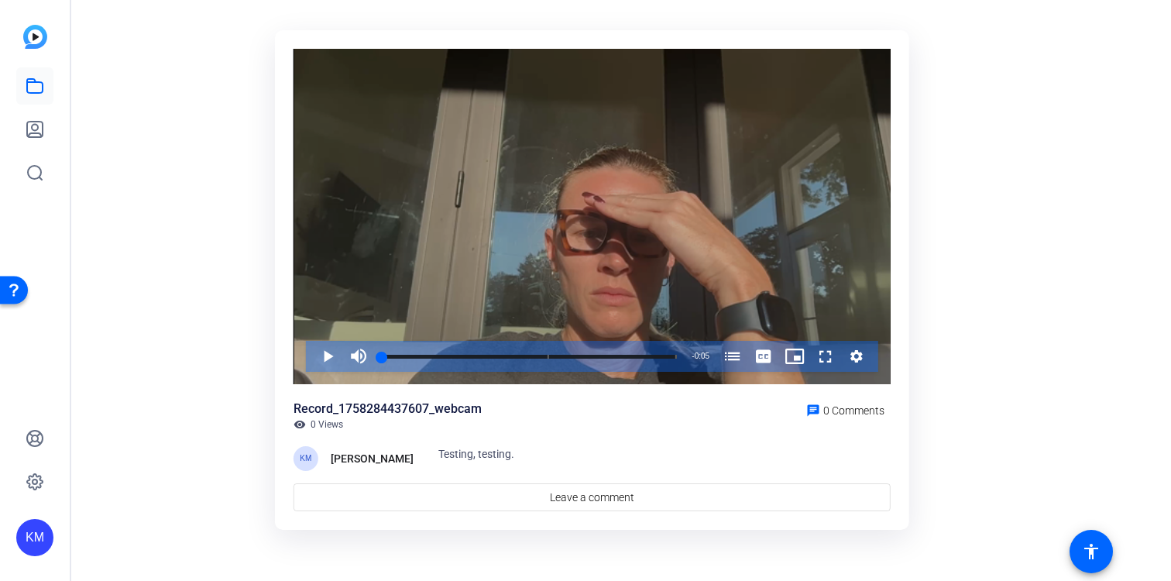
scroll to position [79, 0]
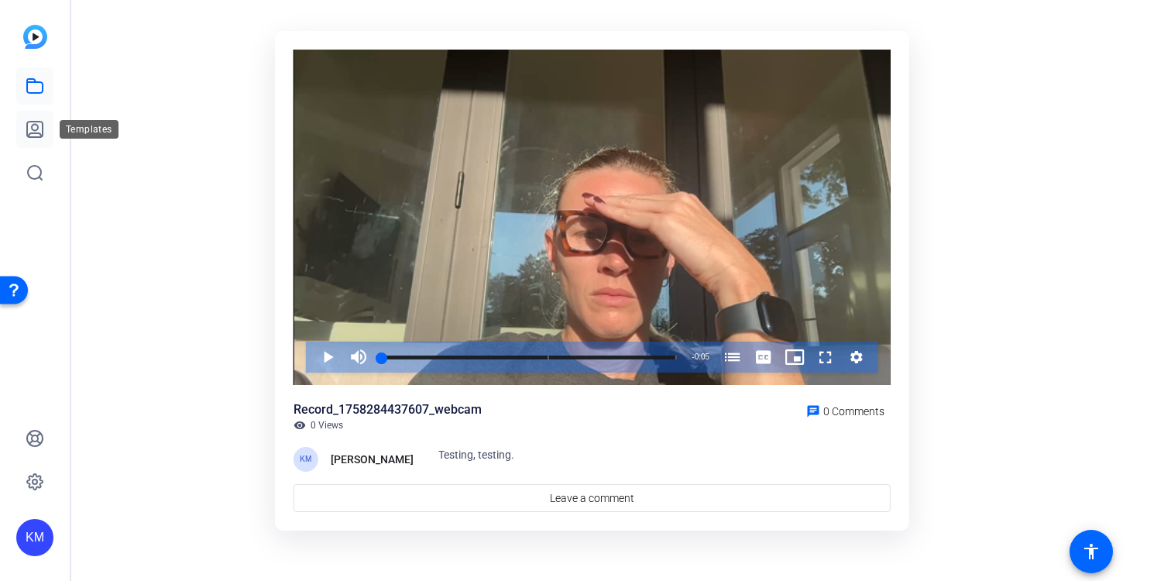
click at [38, 139] on link at bounding box center [34, 129] width 37 height 37
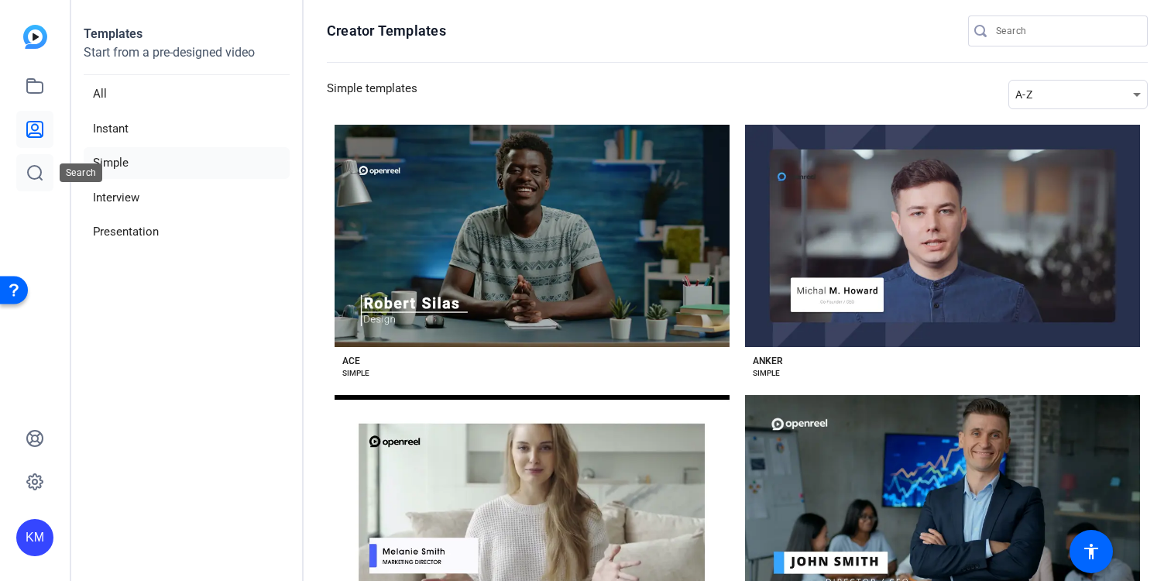
click at [45, 168] on link at bounding box center [34, 172] width 37 height 37
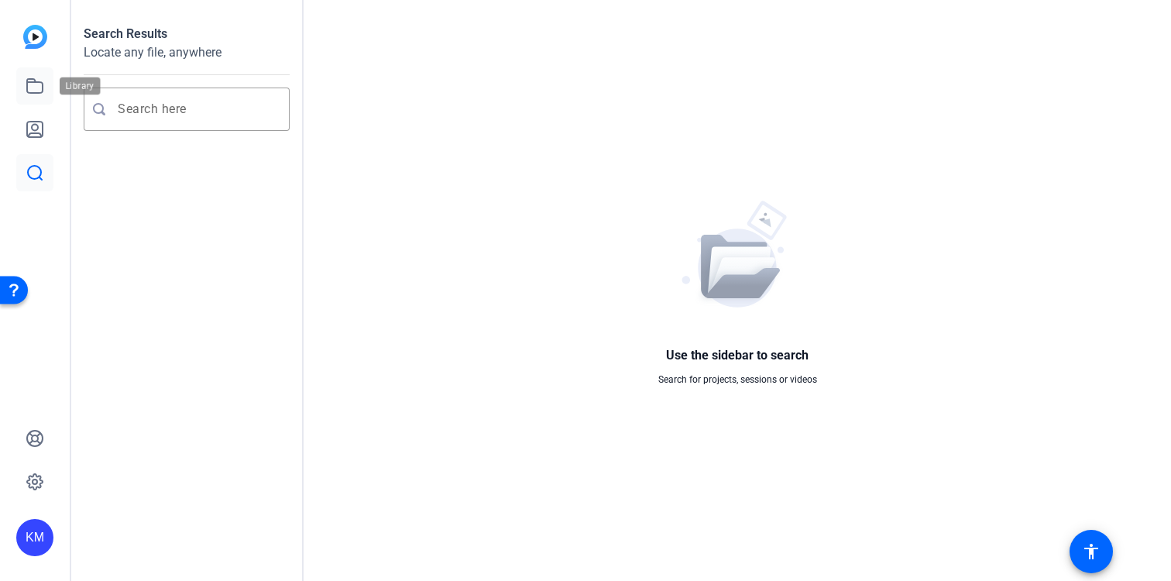
click at [39, 88] on icon at bounding box center [35, 86] width 19 height 19
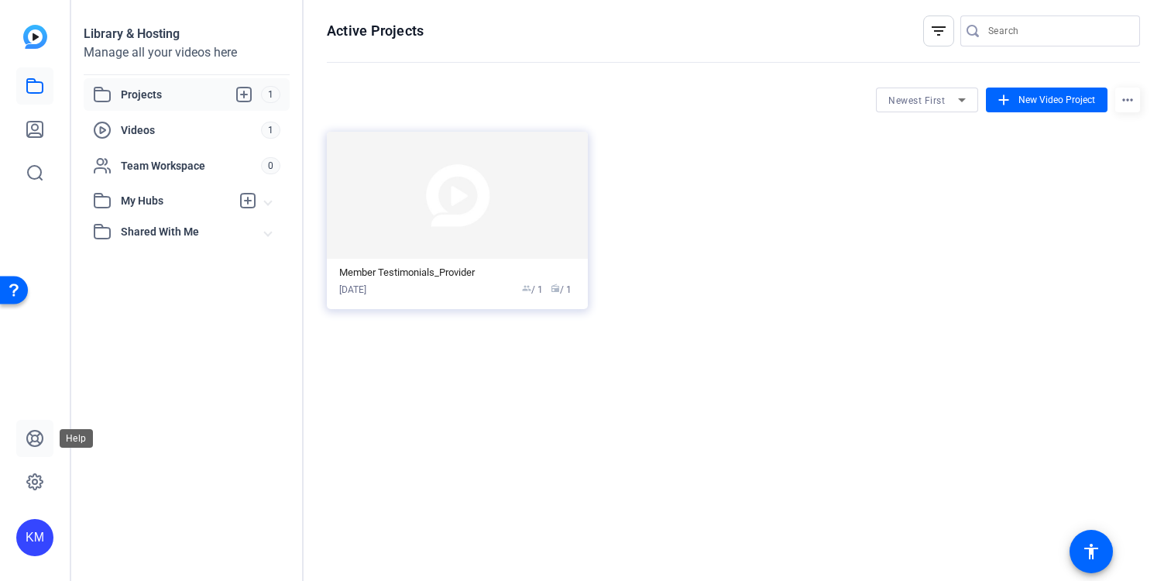
click at [40, 438] on icon at bounding box center [35, 438] width 19 height 19
click at [29, 118] on link at bounding box center [34, 129] width 37 height 37
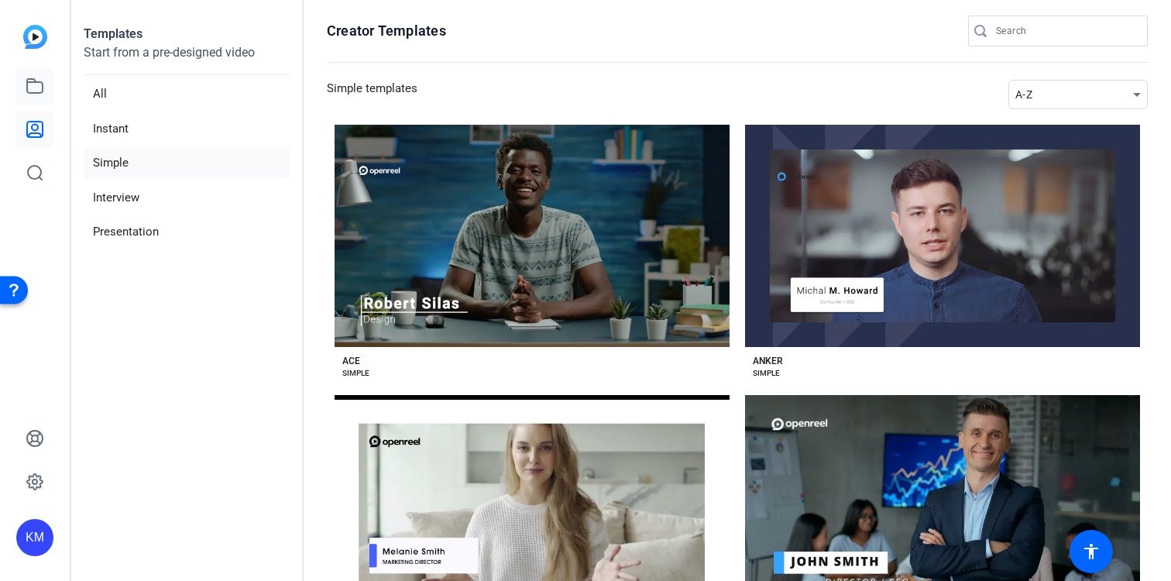
click at [44, 74] on link at bounding box center [34, 85] width 37 height 37
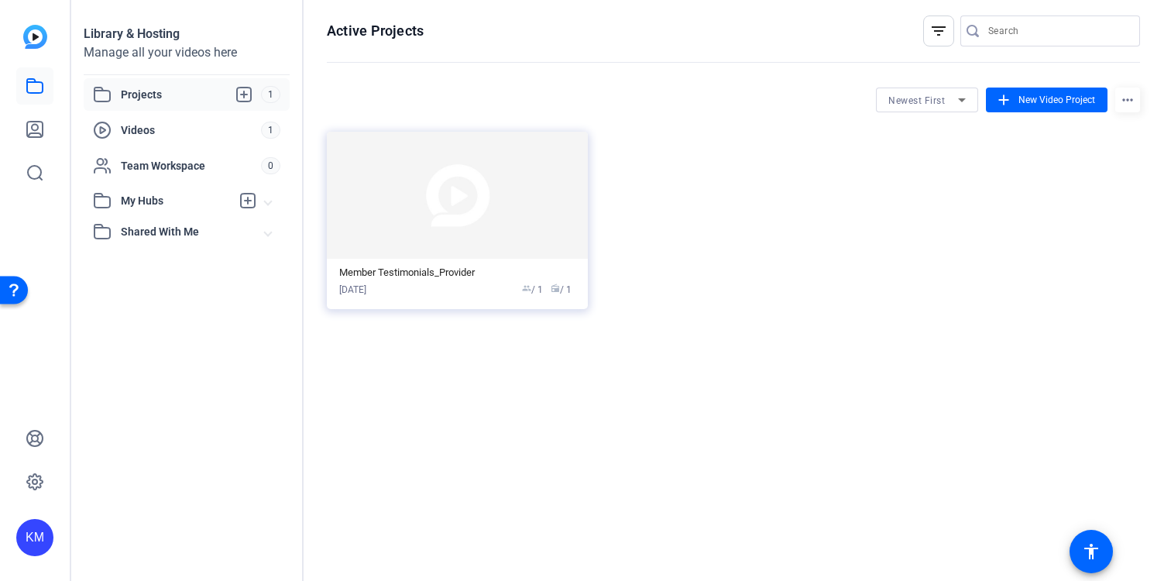
click at [40, 46] on img at bounding box center [35, 37] width 24 height 24
click at [519, 304] on mat-card-content "Member Testimonials_Provider Sep 19, 2025 group / 1 radio / 1" at bounding box center [457, 284] width 261 height 50
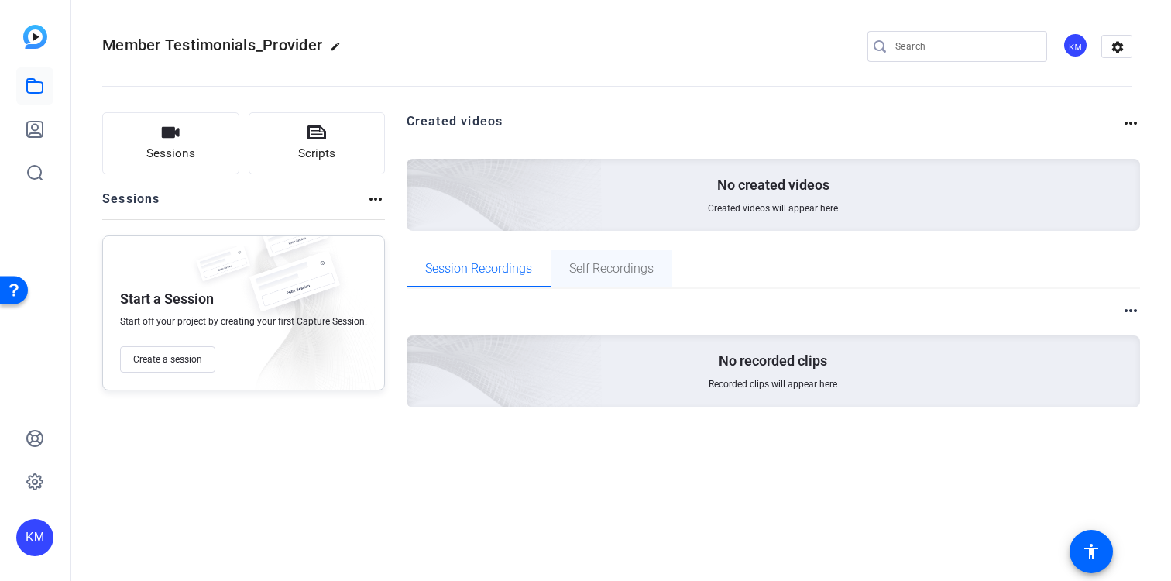
click at [604, 265] on span "Self Recordings" at bounding box center [611, 269] width 84 height 12
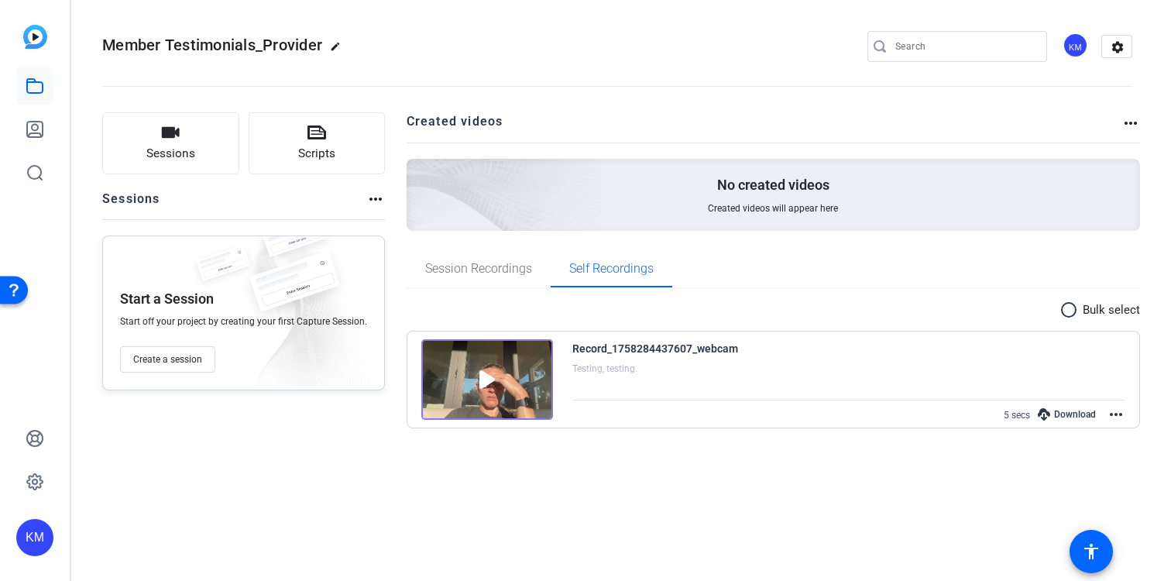
click at [744, 365] on div "Record_1758284437607_webcam Testing, testing. 5 secs Download more_horiz" at bounding box center [850, 381] width 554 height 85
click at [1113, 420] on mat-icon "more_horiz" at bounding box center [1116, 414] width 19 height 19
click at [1105, 436] on span "Edit Video" at bounding box center [1080, 433] width 68 height 19
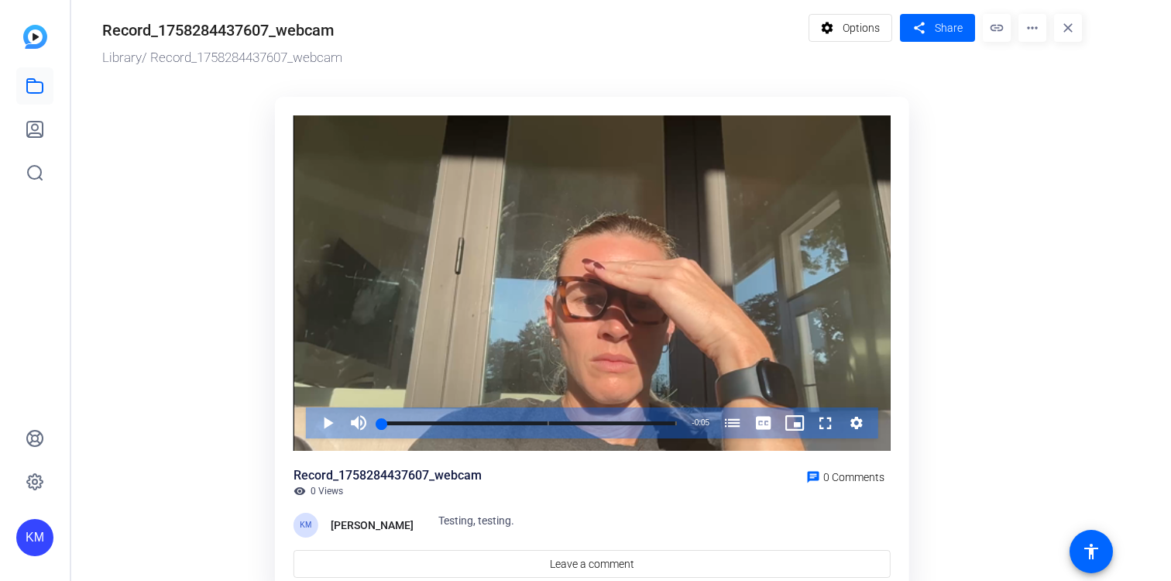
scroll to position [12, 0]
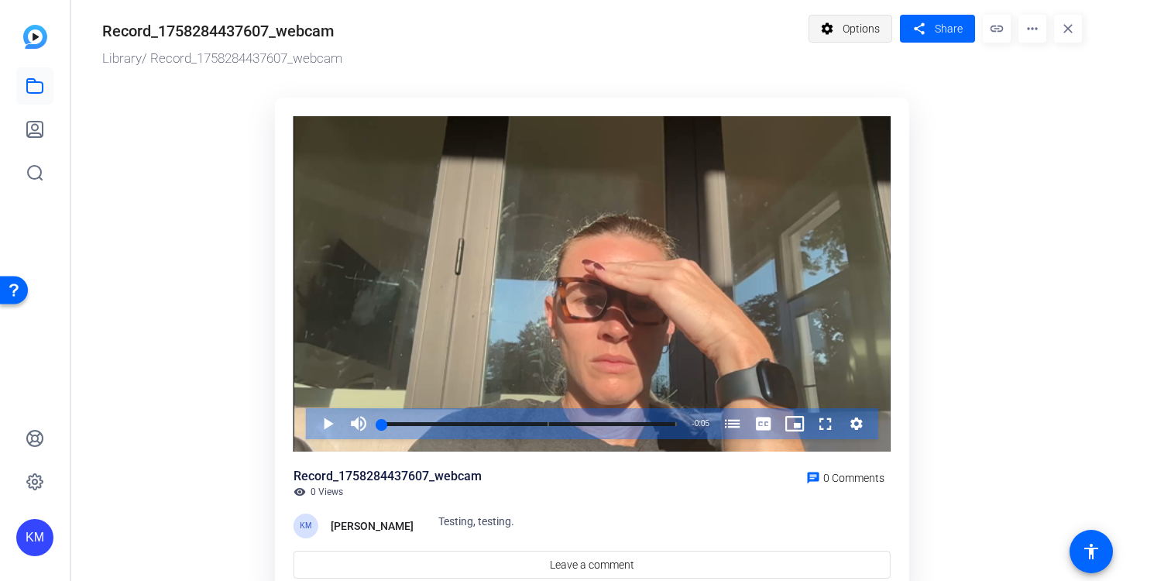
click at [843, 30] on span at bounding box center [851, 28] width 83 height 37
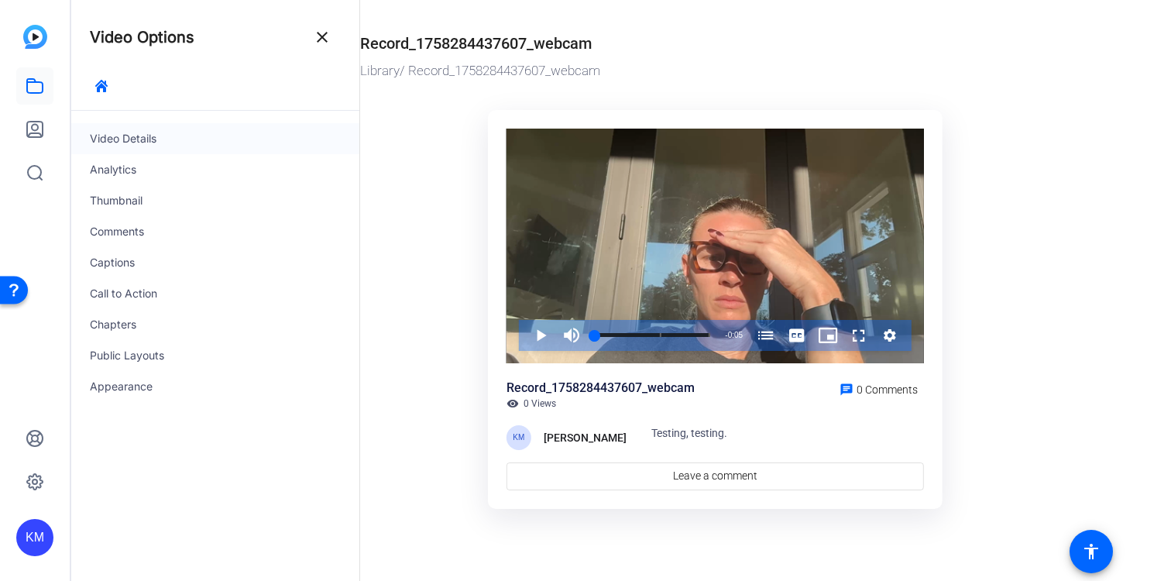
click at [239, 144] on div "Video Details" at bounding box center [215, 138] width 288 height 31
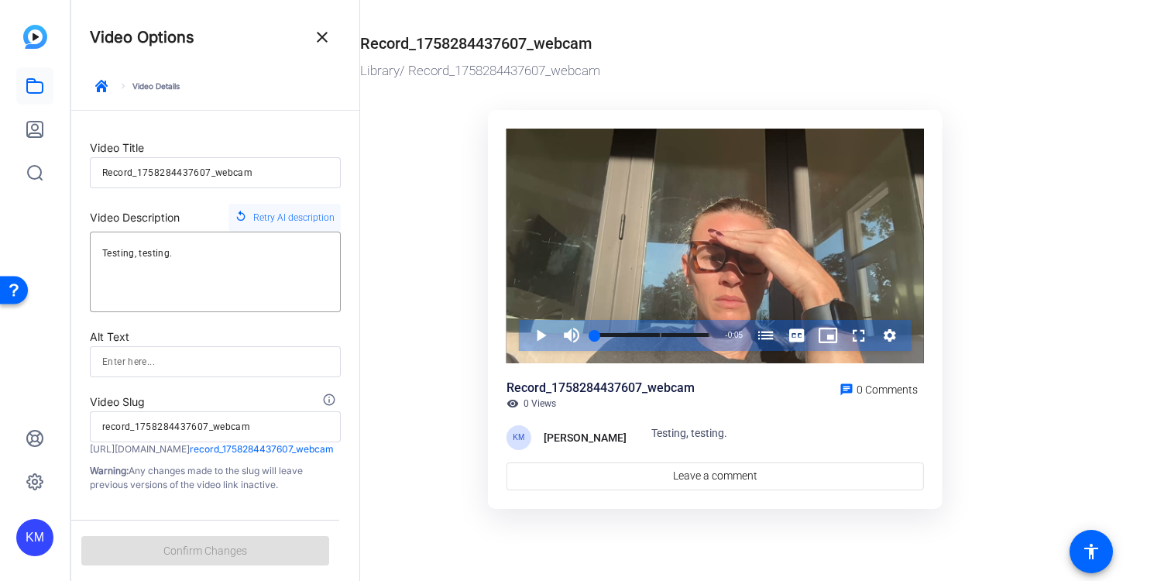
scroll to position [5, 0]
click at [136, 88] on div "keyboard_arrow_right Video Details" at bounding box center [215, 92] width 251 height 36
click at [322, 41] on mat-icon "close" at bounding box center [322, 37] width 19 height 19
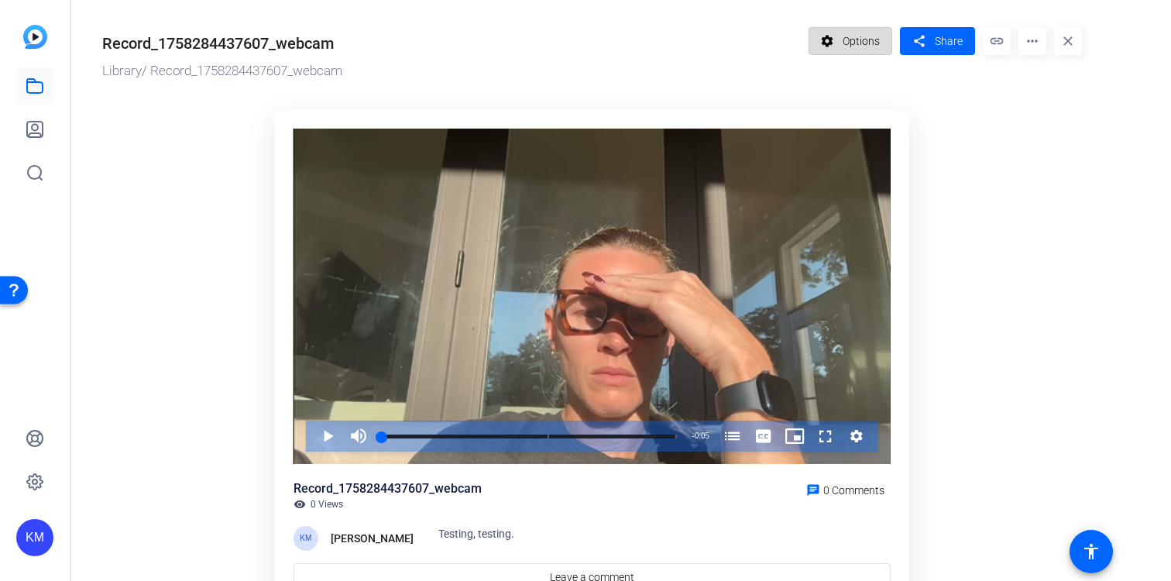
click at [853, 40] on span "Options" at bounding box center [861, 40] width 37 height 29
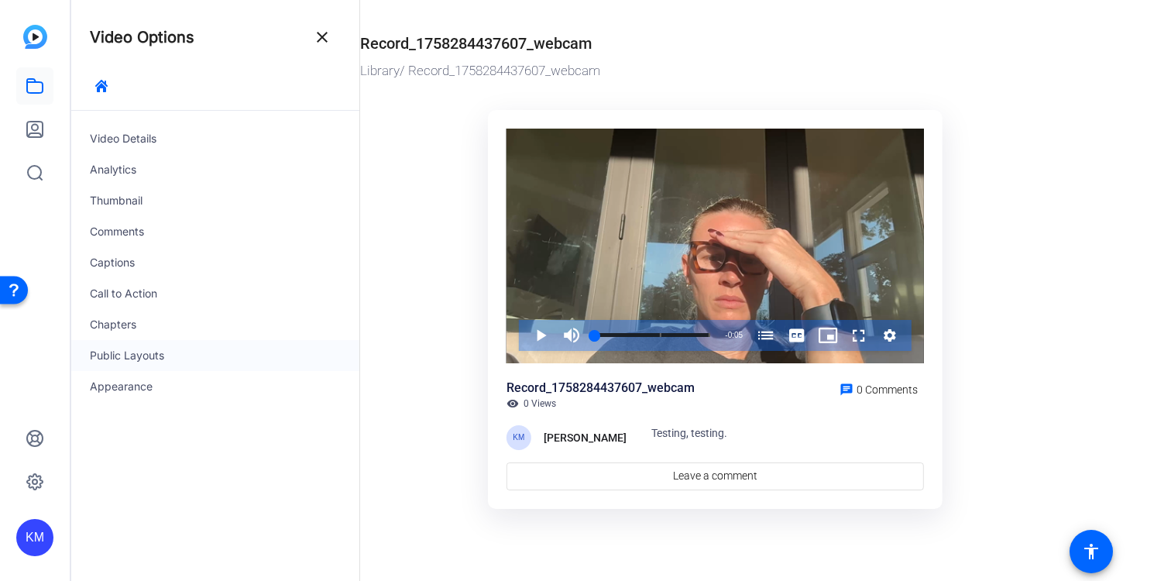
click at [187, 341] on div "Public Layouts" at bounding box center [215, 355] width 288 height 31
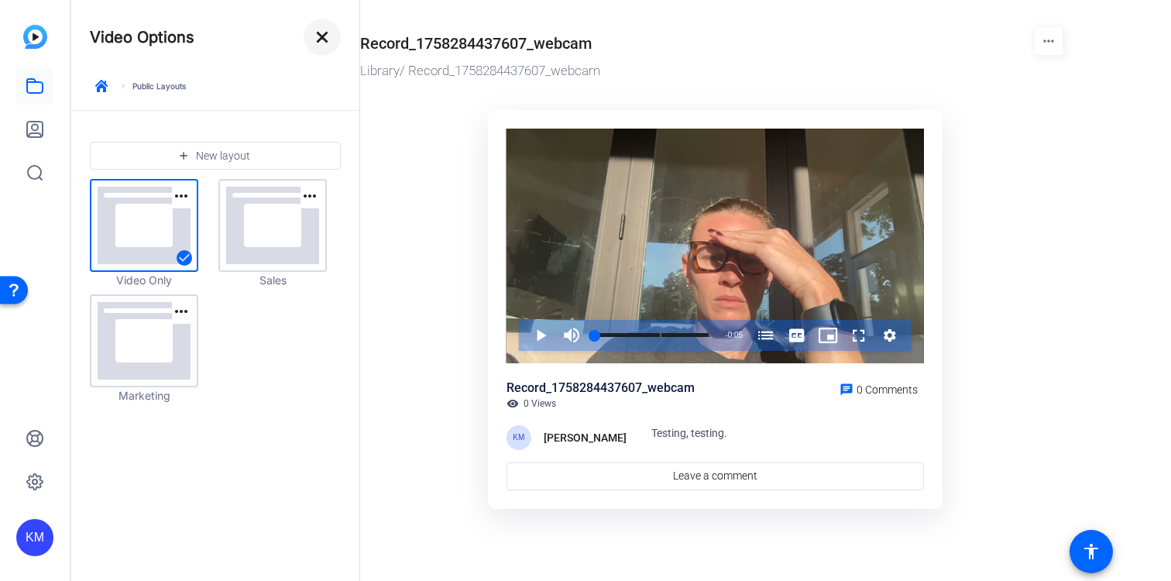
click at [318, 43] on mat-icon "close" at bounding box center [322, 37] width 19 height 19
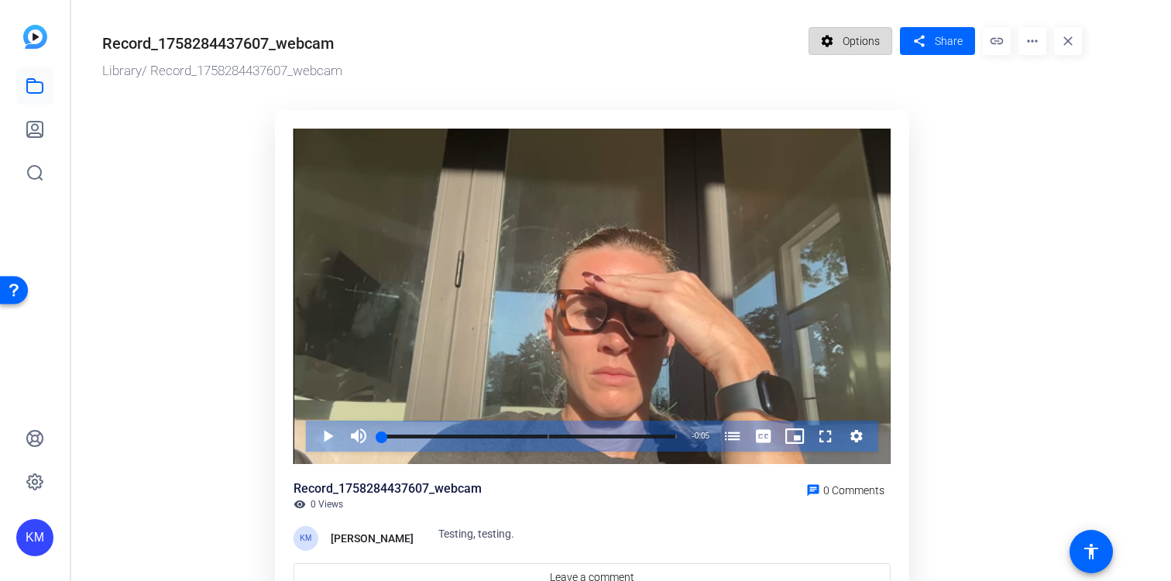
click at [870, 40] on span "Options" at bounding box center [861, 40] width 37 height 29
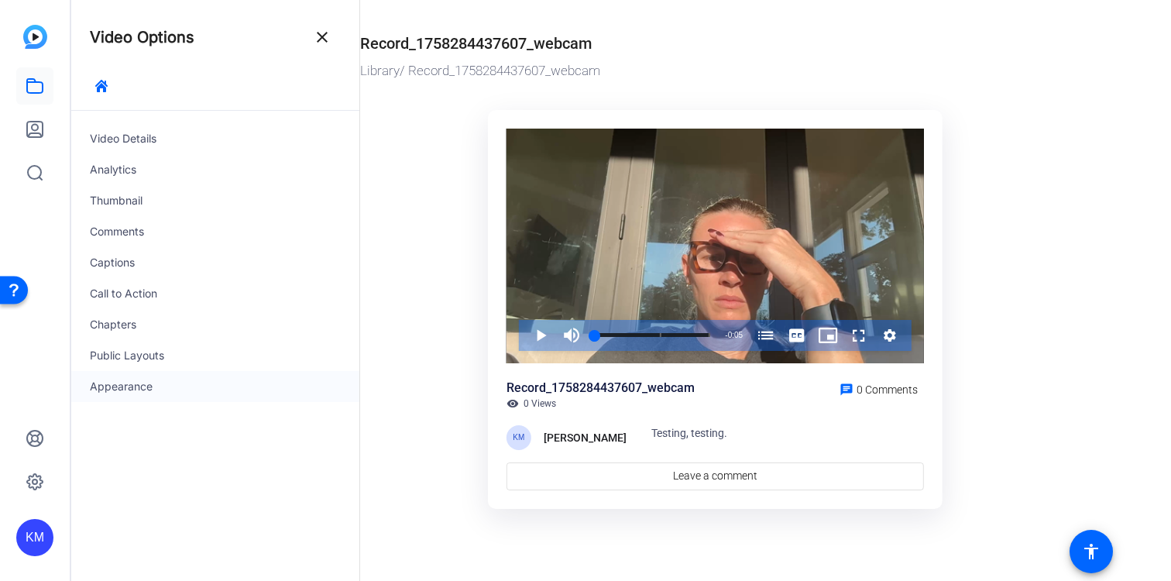
click at [226, 398] on div "Appearance" at bounding box center [215, 386] width 288 height 31
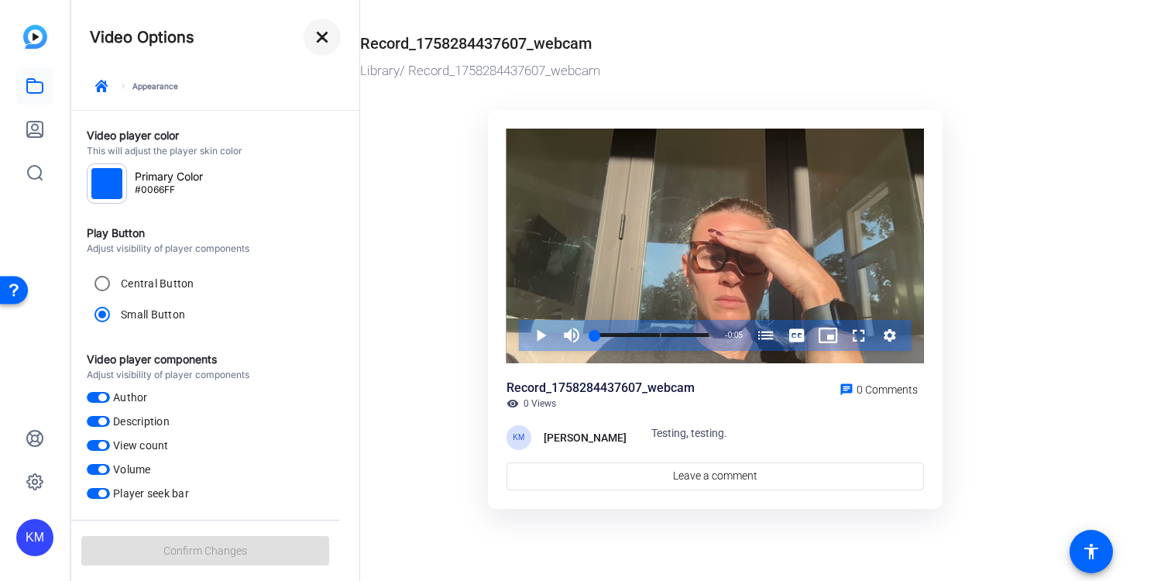
click at [328, 33] on mat-icon "close" at bounding box center [322, 37] width 19 height 19
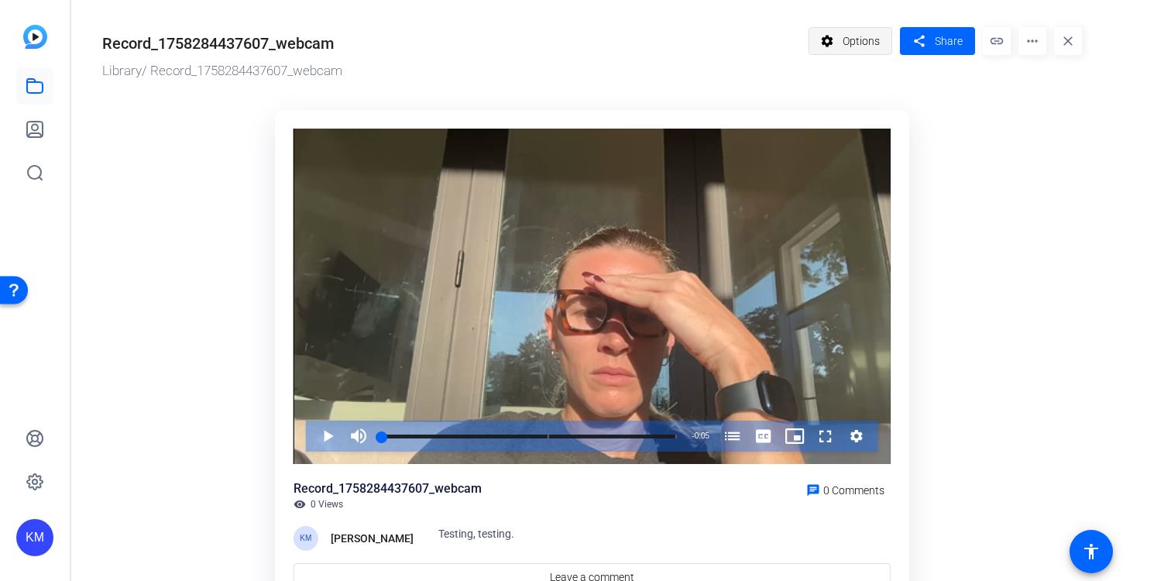
click at [848, 30] on span "Options" at bounding box center [861, 40] width 37 height 29
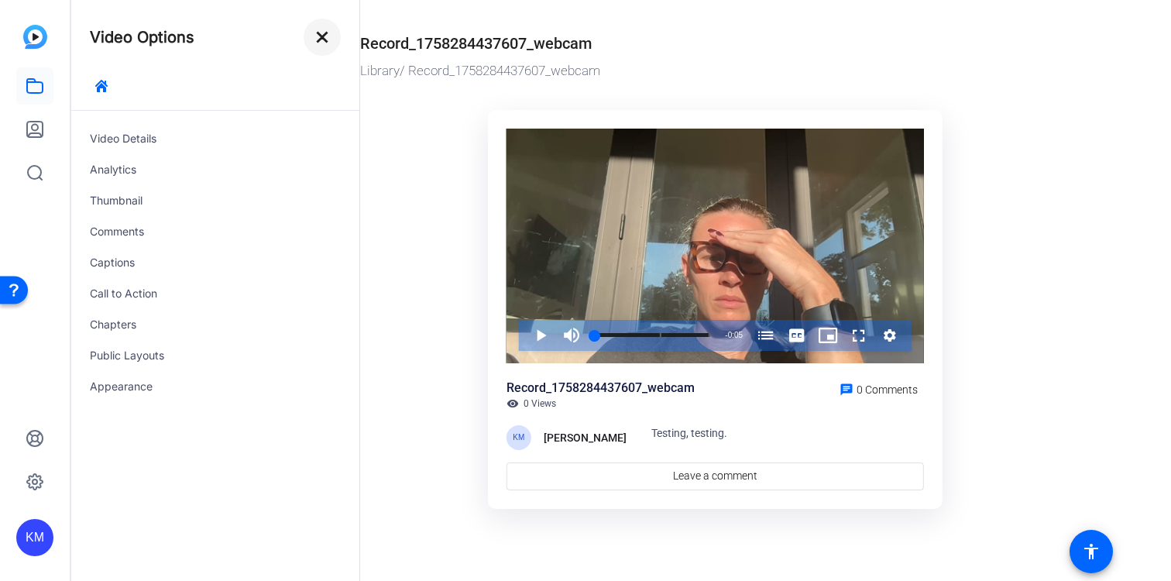
click at [321, 40] on mat-icon "close" at bounding box center [322, 37] width 19 height 19
